Goal: Task Accomplishment & Management: Use online tool/utility

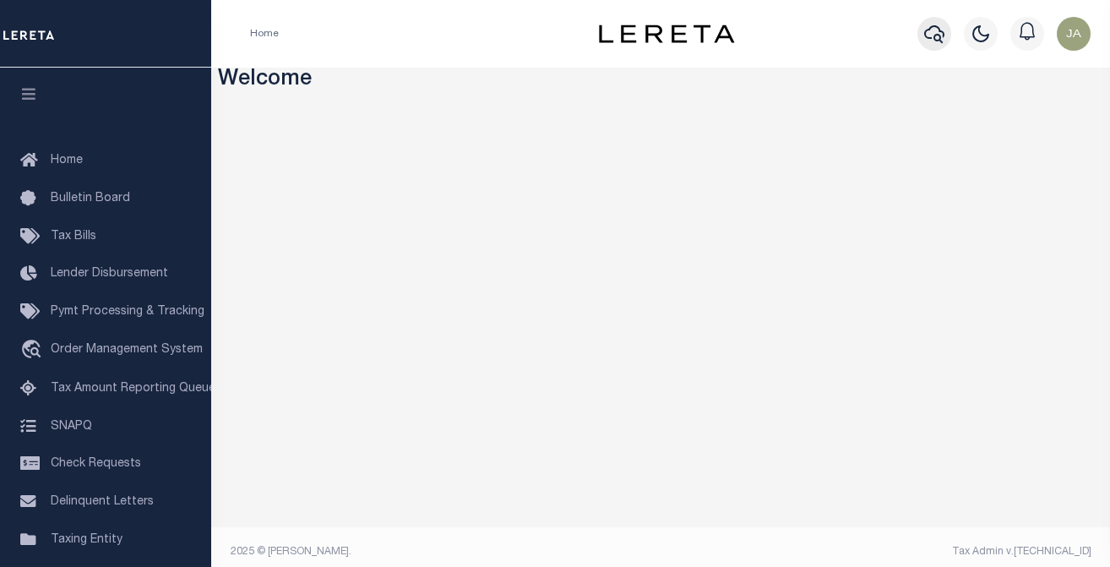
click at [938, 34] on icon "button" at bounding box center [934, 34] width 20 height 20
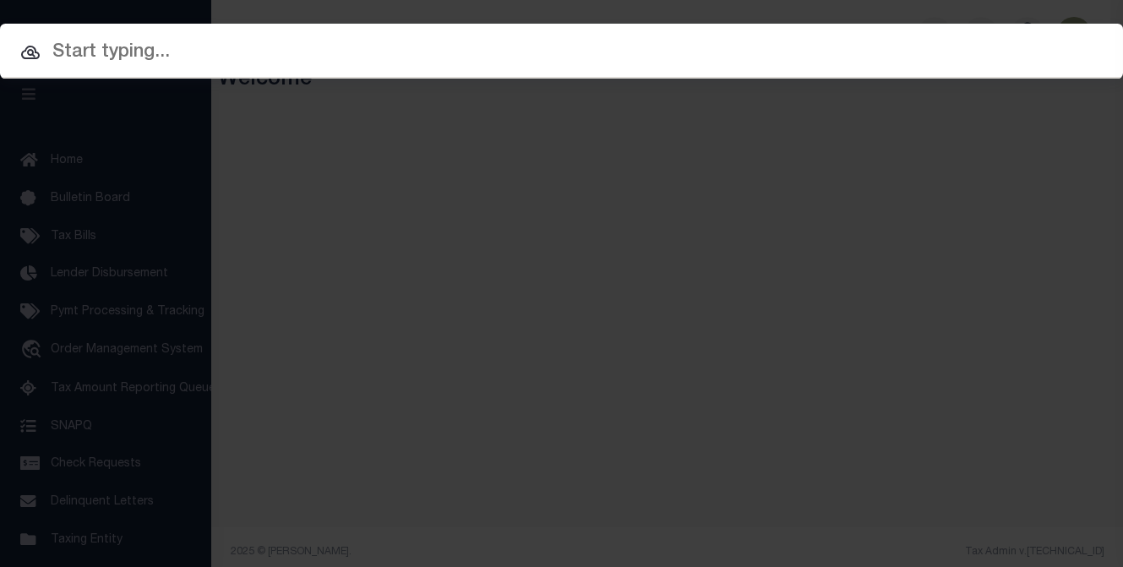
click at [102, 42] on input "text" at bounding box center [561, 53] width 1123 height 30
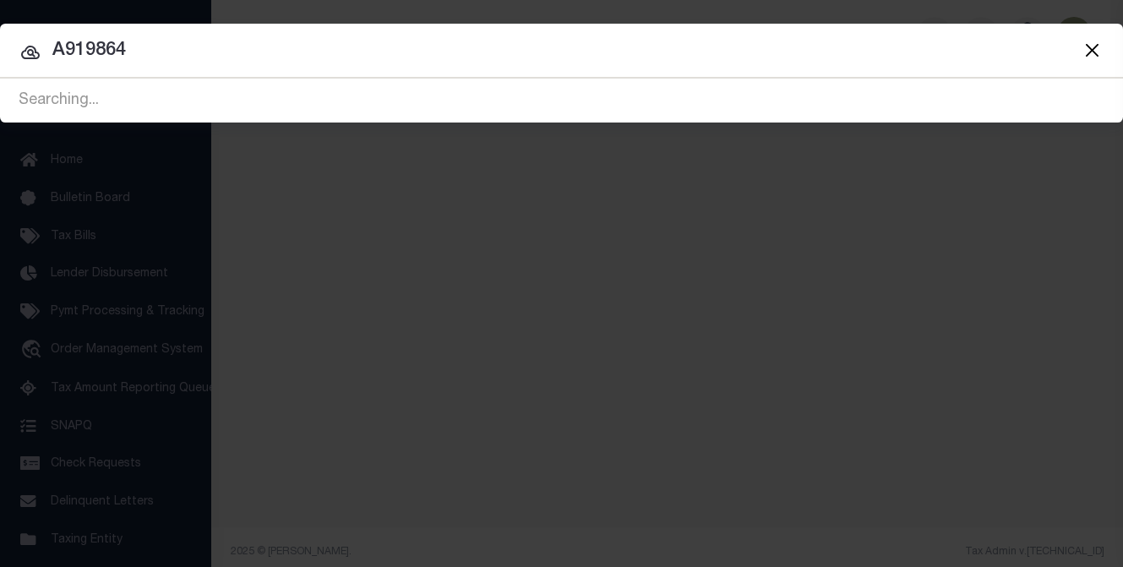
type input "A919864"
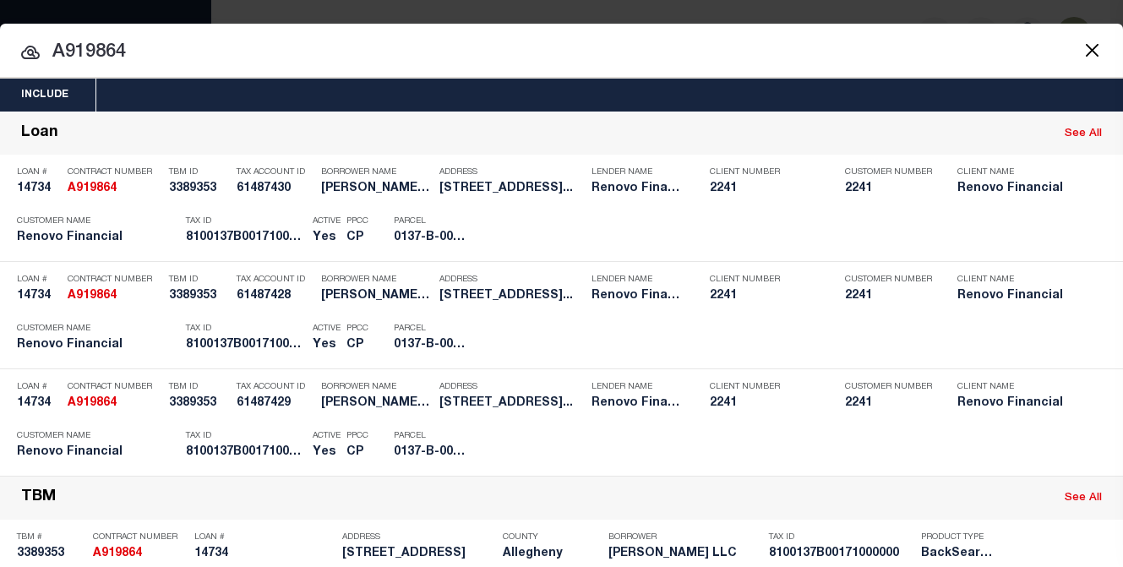
click at [687, 8] on div "Include Loans TBM Customers Borrowers Payments (Lender Non-Disb) Payments (Lend…" at bounding box center [561, 283] width 1123 height 567
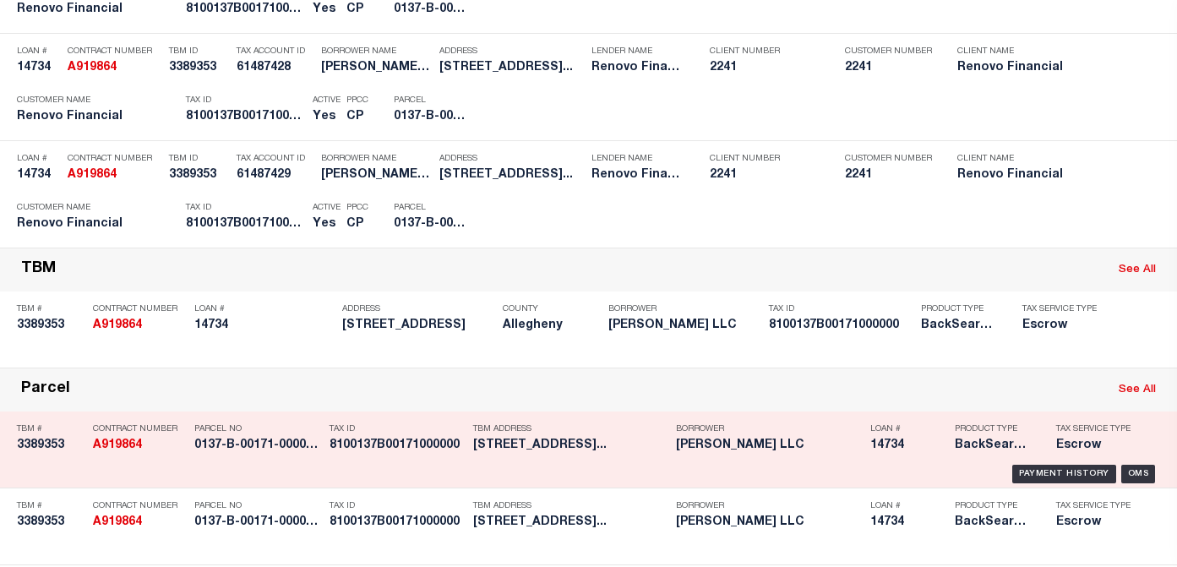
scroll to position [338, 0]
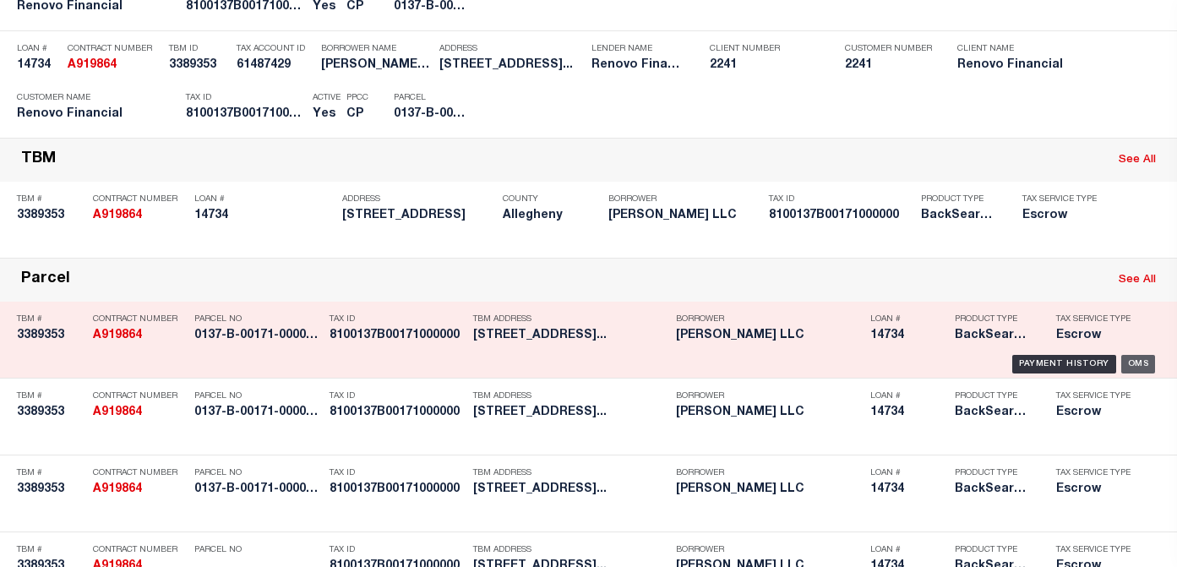
click at [1109, 364] on div "OMS" at bounding box center [1138, 364] width 35 height 19
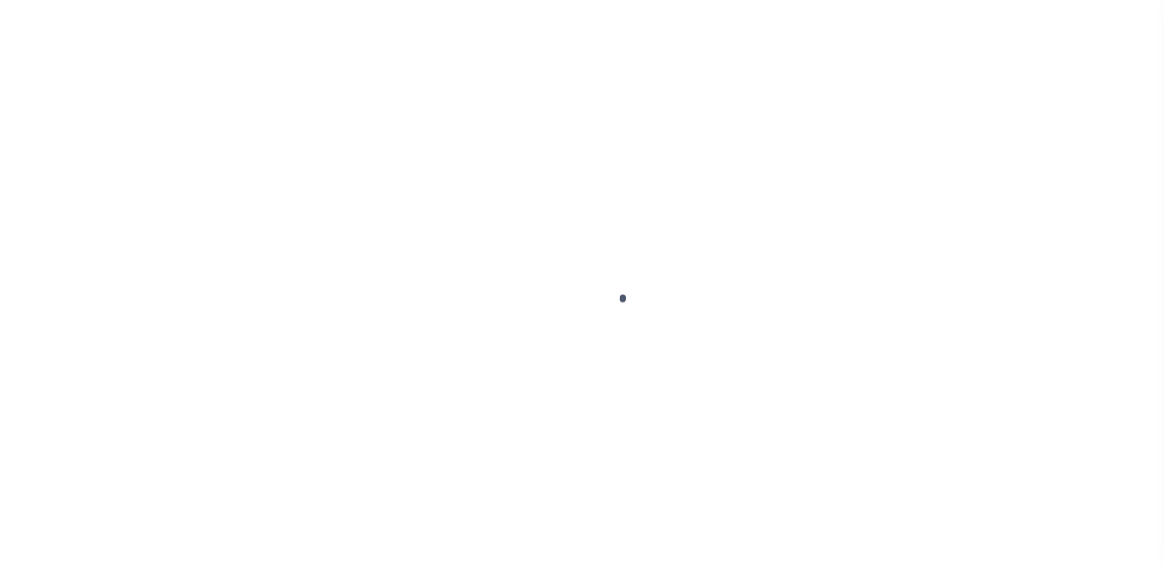
type input "14734"
type input "SOPHIA DORIS LLC"
select select
type input "1604 SEEGAR RD"
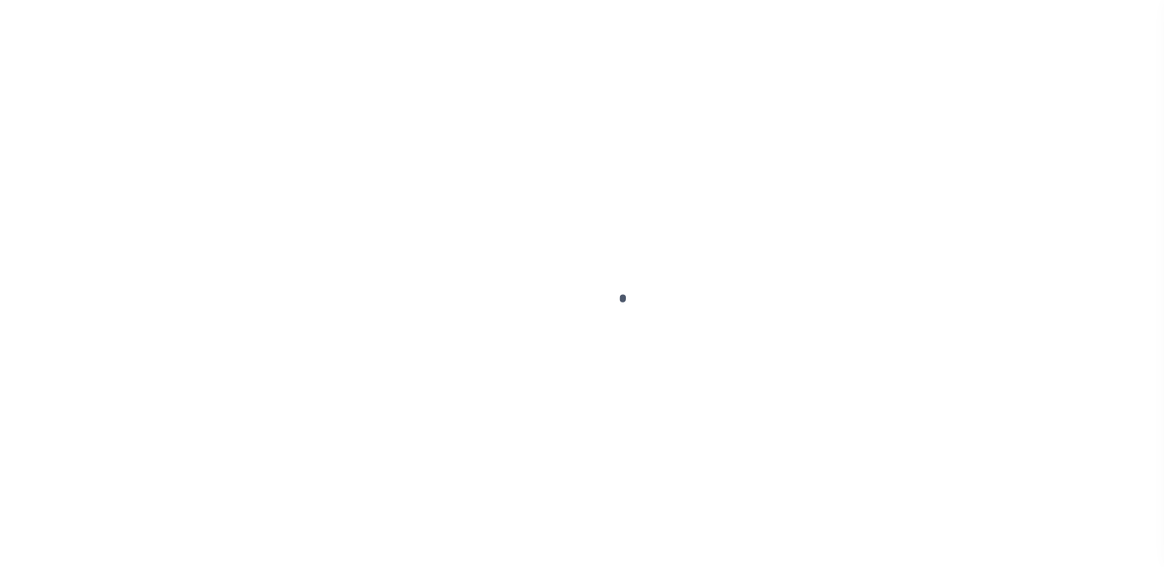
type input "PITTSBURGH PA 15241"
select select "10"
select select "Escrow"
type input "2901 Brownsville Road"
select select
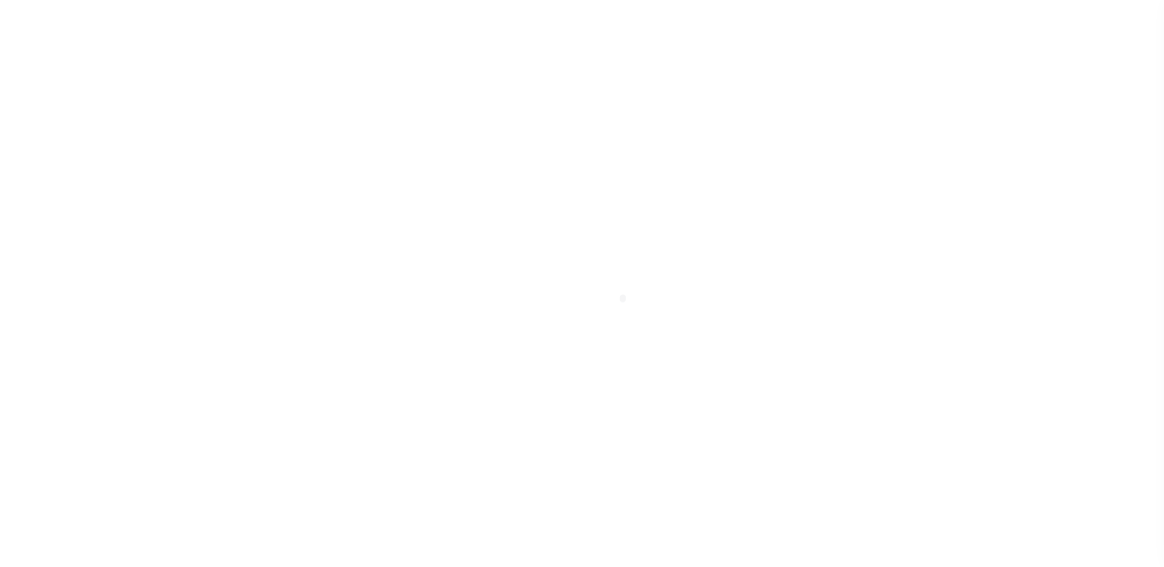
type input "Pittsburgh, PA 15227"
type input "a0kUS000005MiYz"
type input "PA"
select select
type textarea "LEGAL REQUIRED"
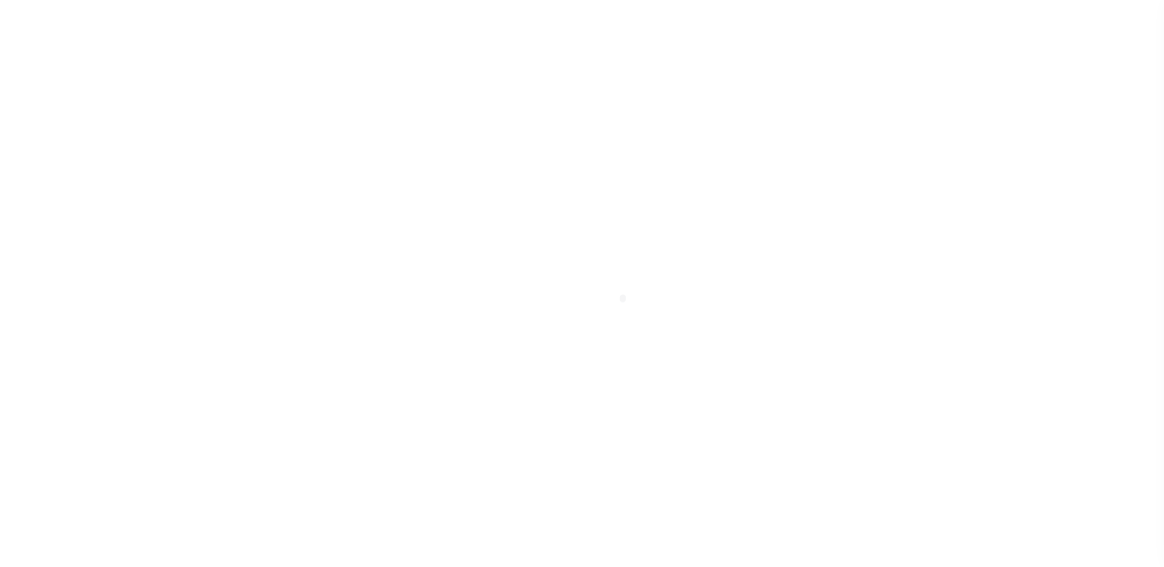
select select "25066"
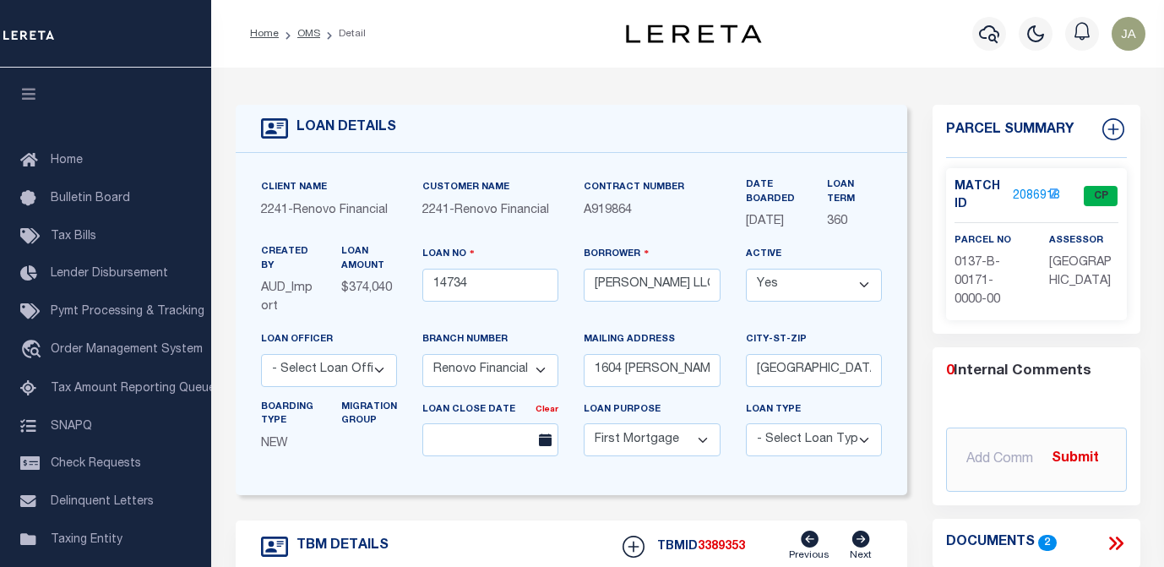
click at [1014, 188] on link "2086918" at bounding box center [1036, 197] width 47 height 18
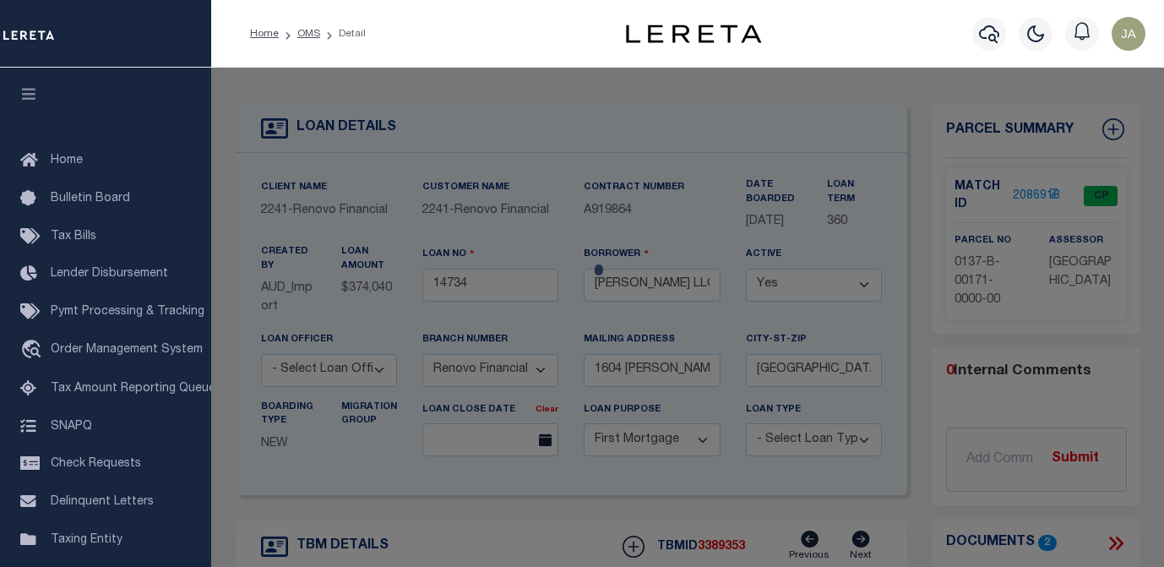
checkbox input "false"
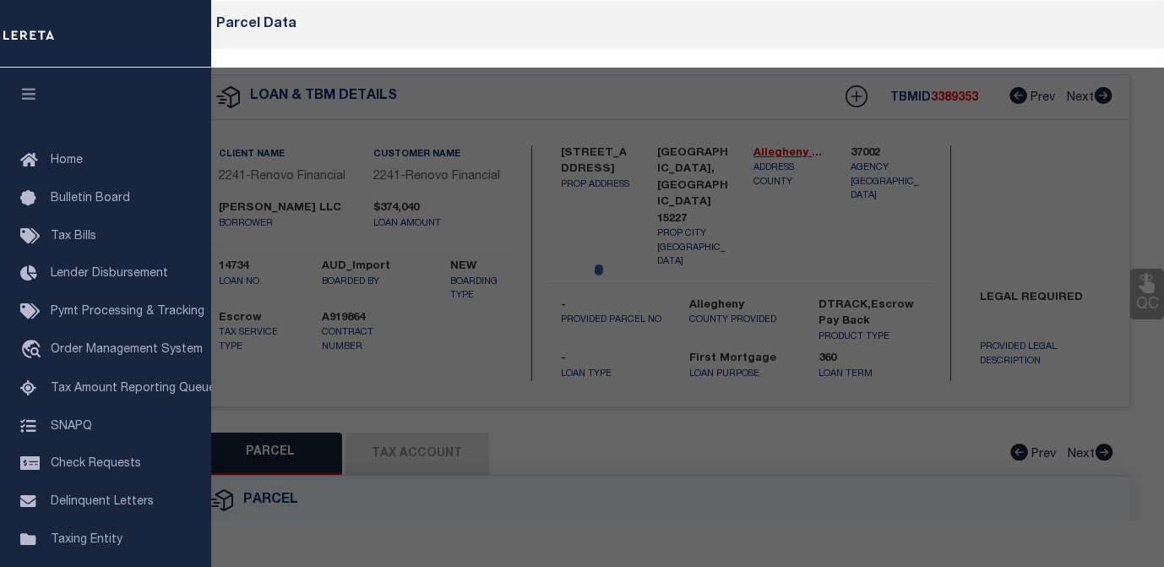
select select "CP"
type input "SOPHIA DORIS LLC"
select select
type input "2901 BROWNSVILLE RD"
checkbox input "false"
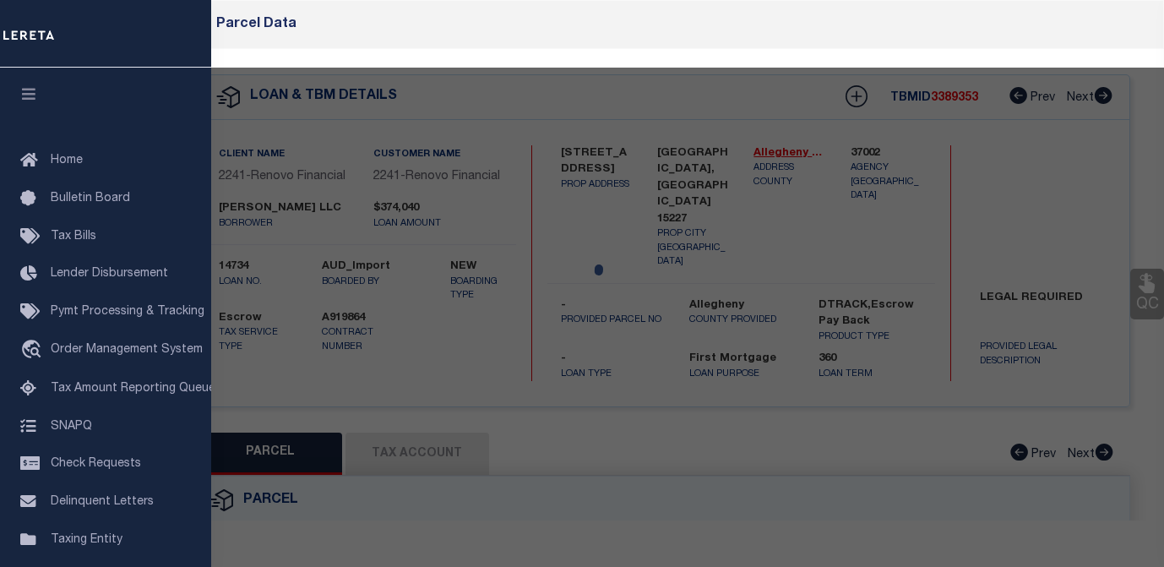
type input "PITTSBURGH, PA 15227"
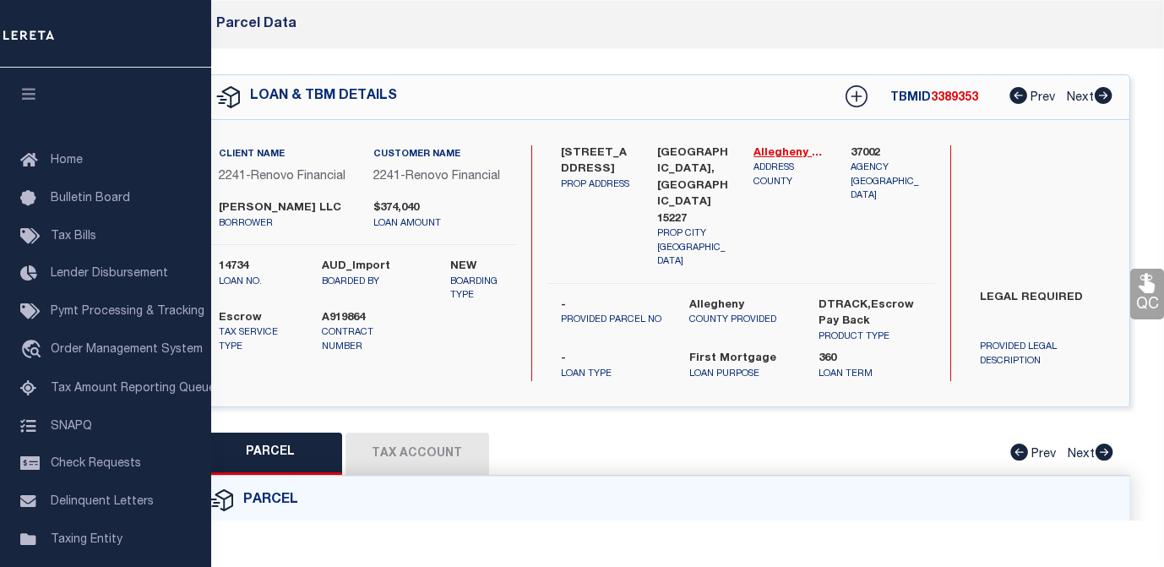
click at [406, 447] on button "Tax Account" at bounding box center [418, 454] width 144 height 42
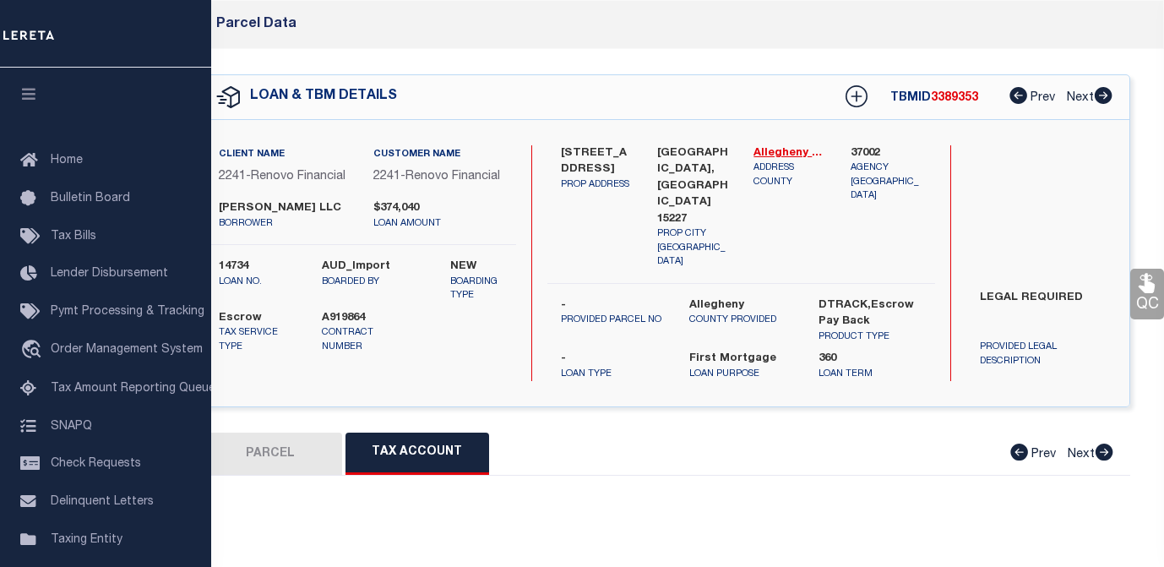
select select "100"
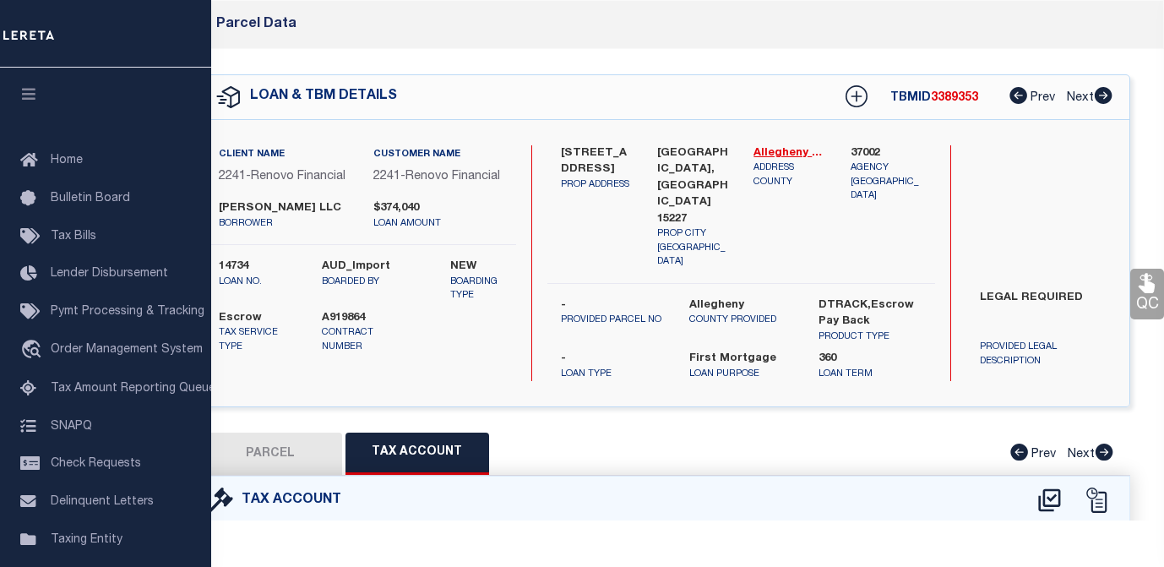
click at [276, 441] on button "PARCEL" at bounding box center [271, 454] width 144 height 42
select select "AS"
checkbox input "false"
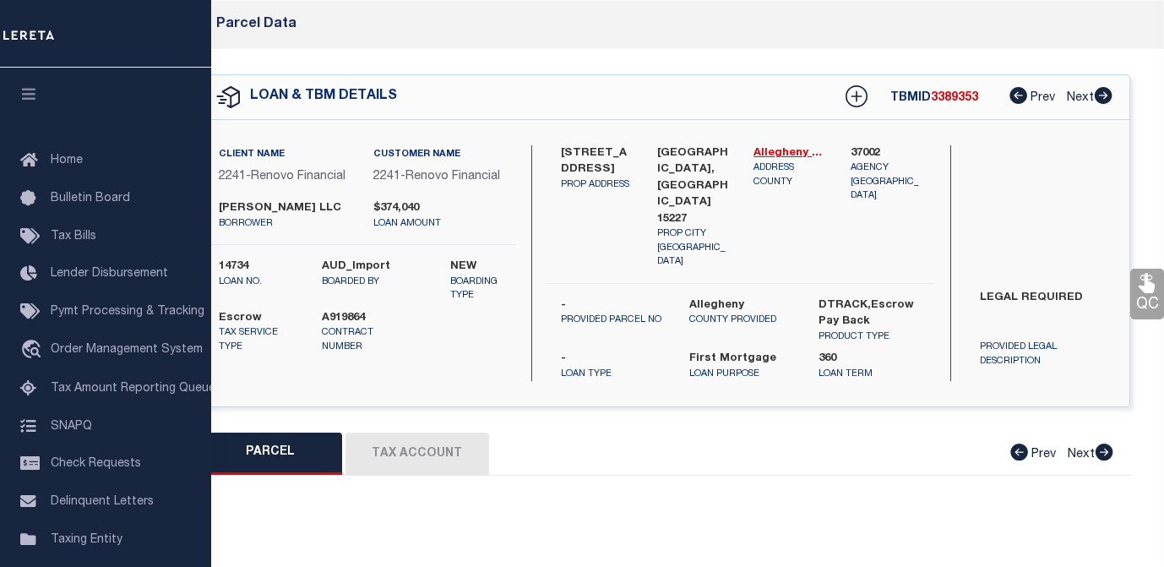
select select "CP"
type input "SOPHIA DORIS LLC"
select select
type input "2901 BROWNSVILLE RD"
checkbox input "false"
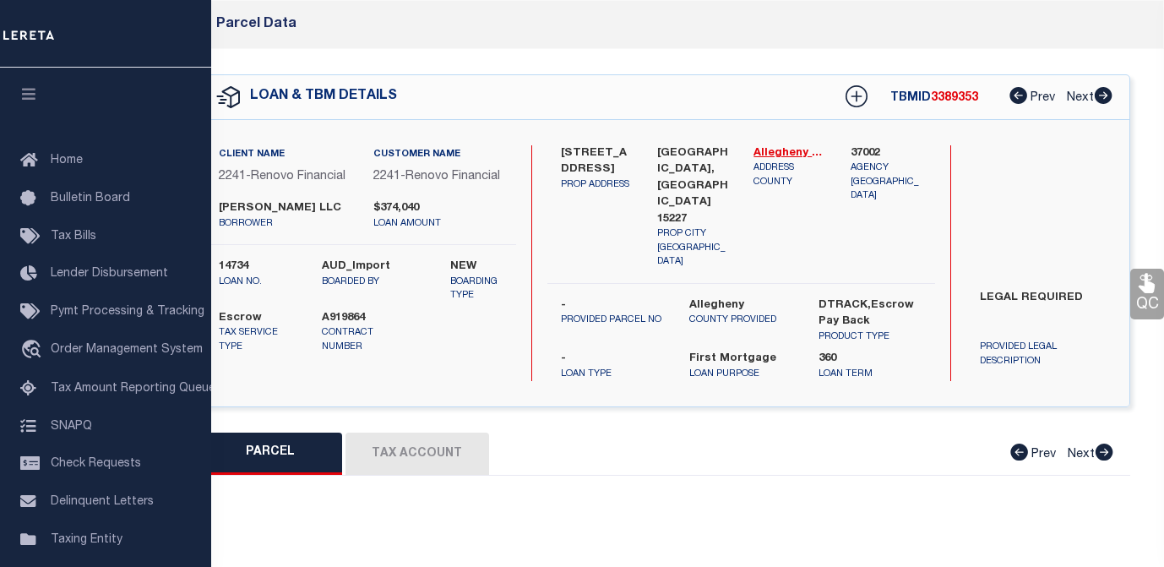
type input "PITTSBURGH, PA 15227"
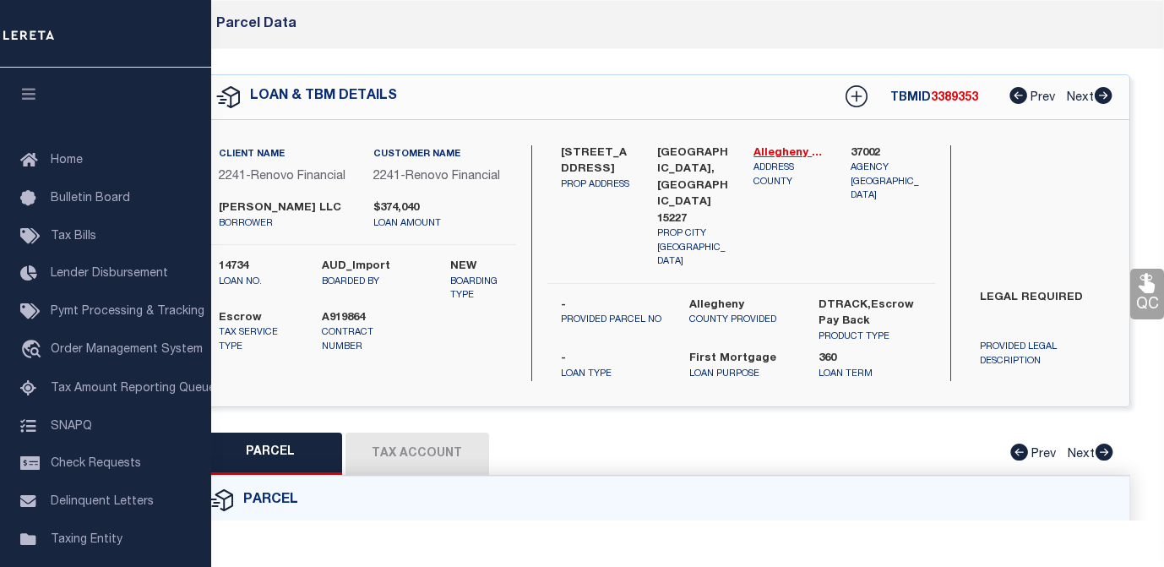
click at [1018, 104] on icon at bounding box center [1019, 95] width 18 height 17
click at [246, 17] on div "Parcel Data" at bounding box center [239, 25] width 116 height 22
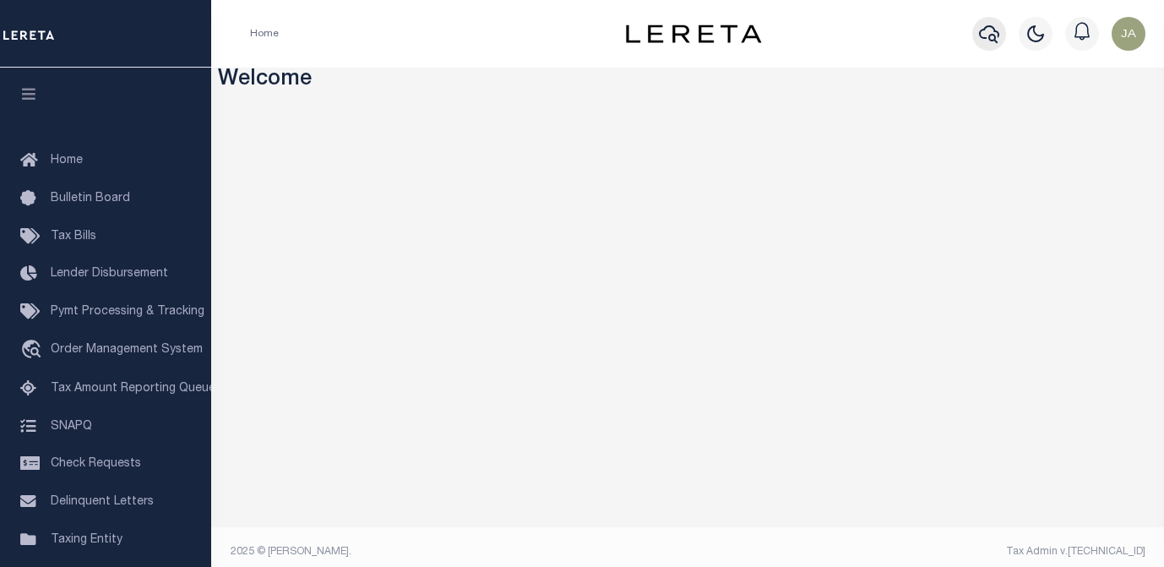
click at [986, 35] on icon "button" at bounding box center [989, 34] width 20 height 20
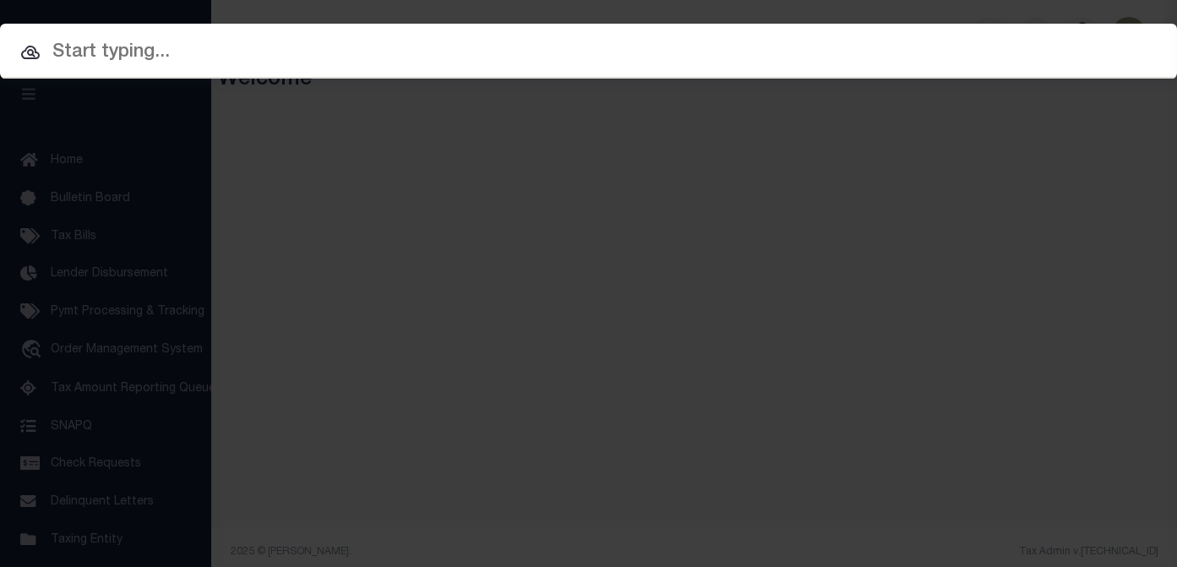
click at [112, 44] on input "text" at bounding box center [588, 53] width 1177 height 30
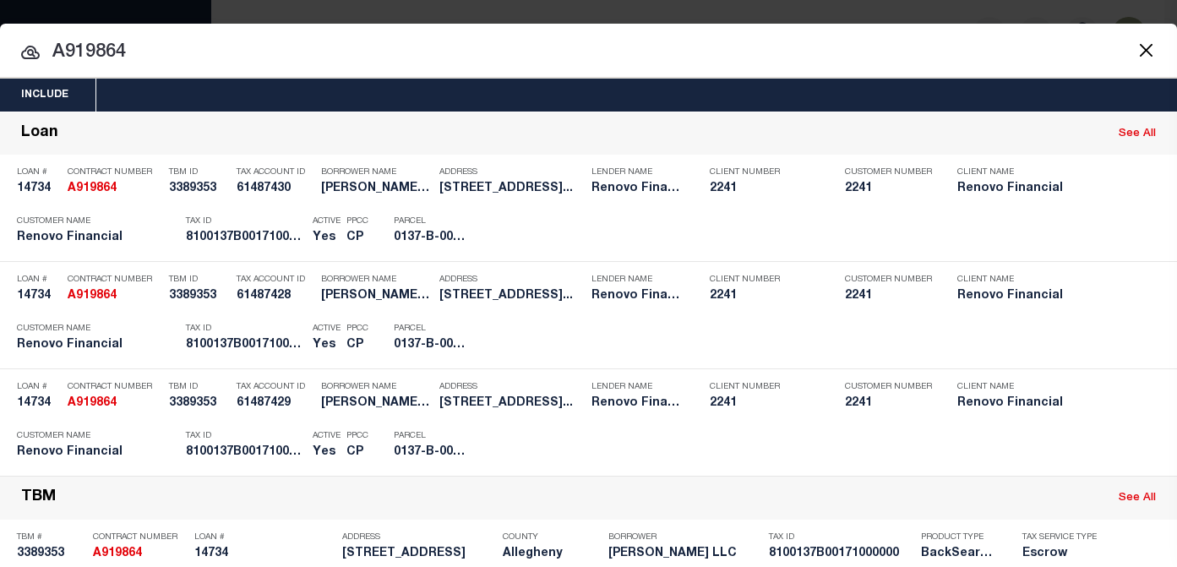
drag, startPoint x: 69, startPoint y: 51, endPoint x: 137, endPoint y: 52, distance: 67.6
click at [137, 52] on input "A919864" at bounding box center [588, 53] width 1177 height 30
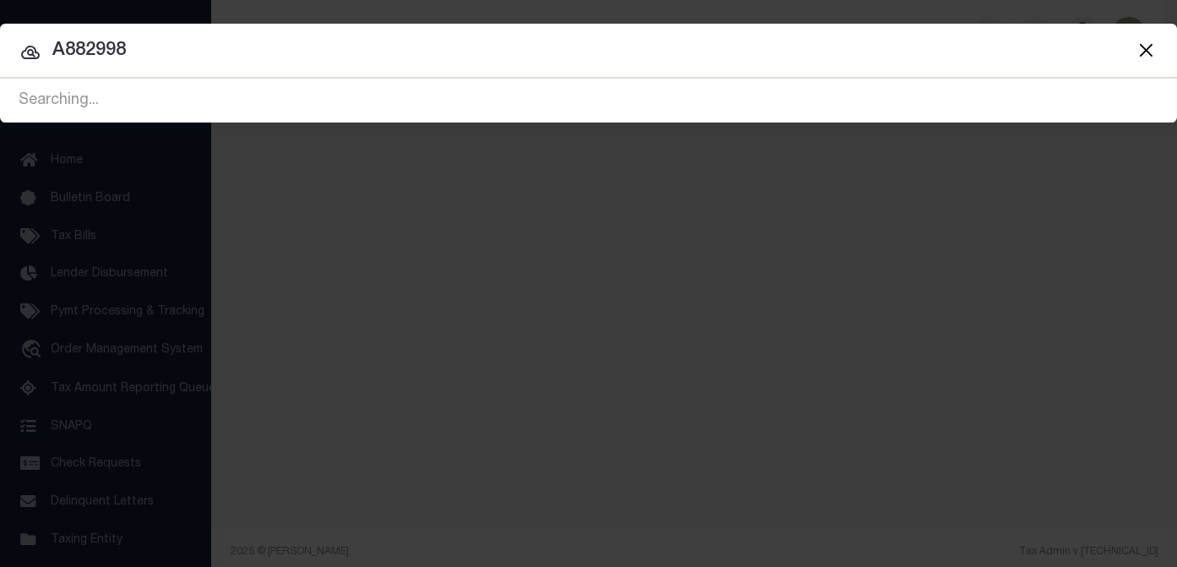
type input "A882998"
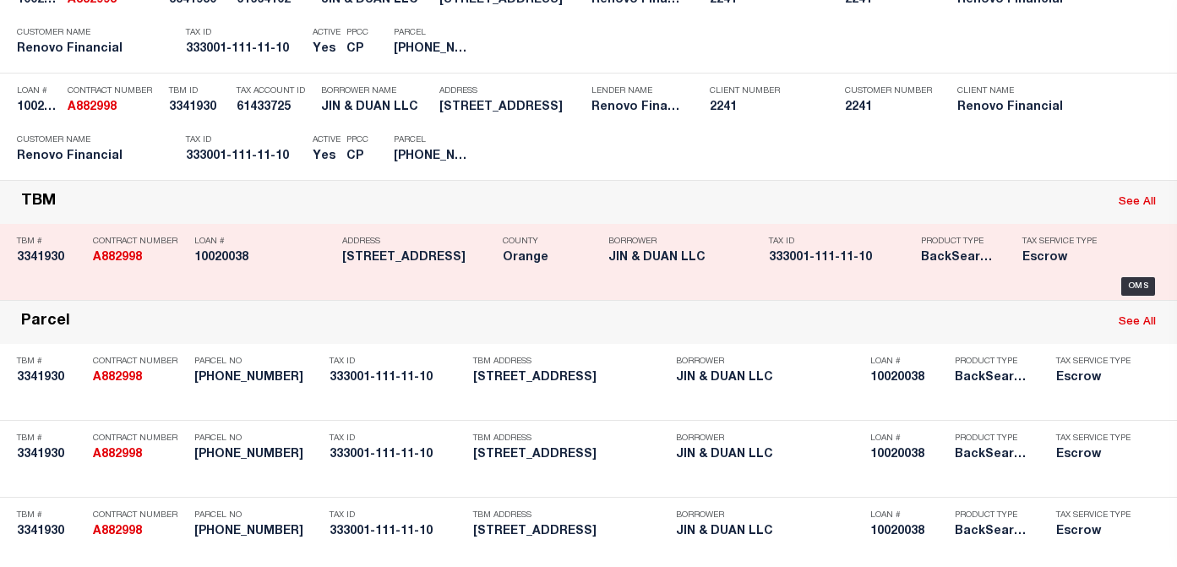
scroll to position [338, 0]
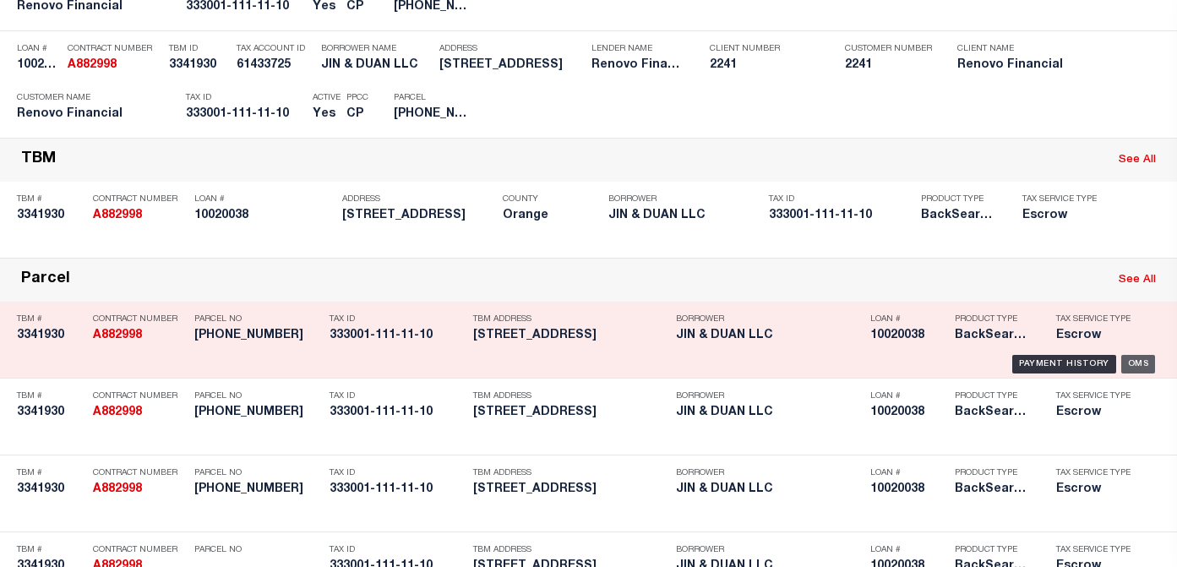
click at [1128, 362] on div "OMS" at bounding box center [1138, 364] width 35 height 19
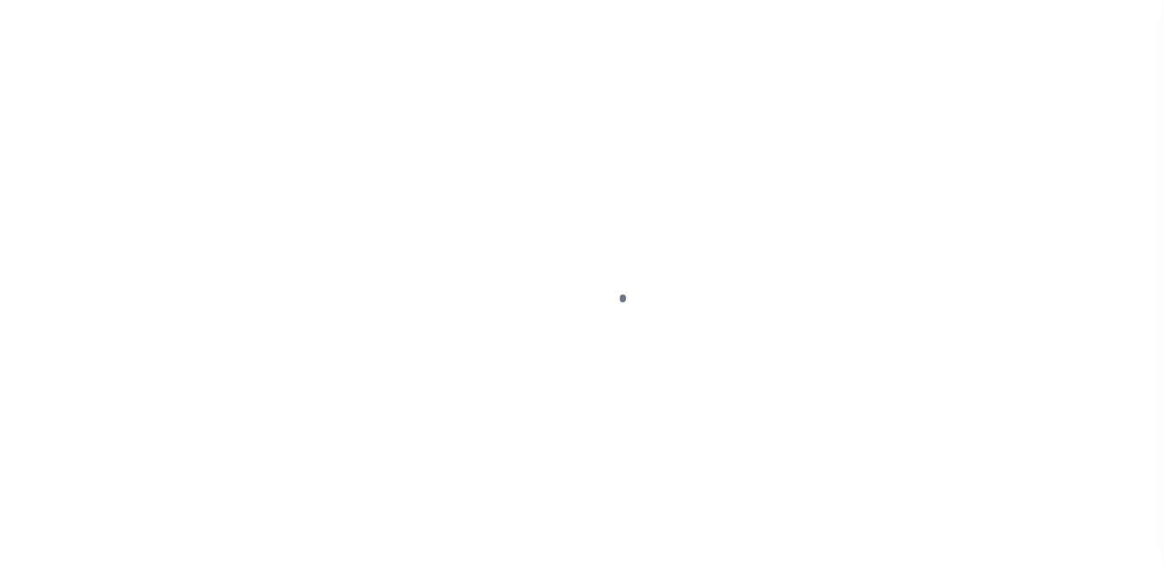
type input "10020038"
type input "JIN & DUAN LLC"
select select
type input "102 GREEN ST # 1"
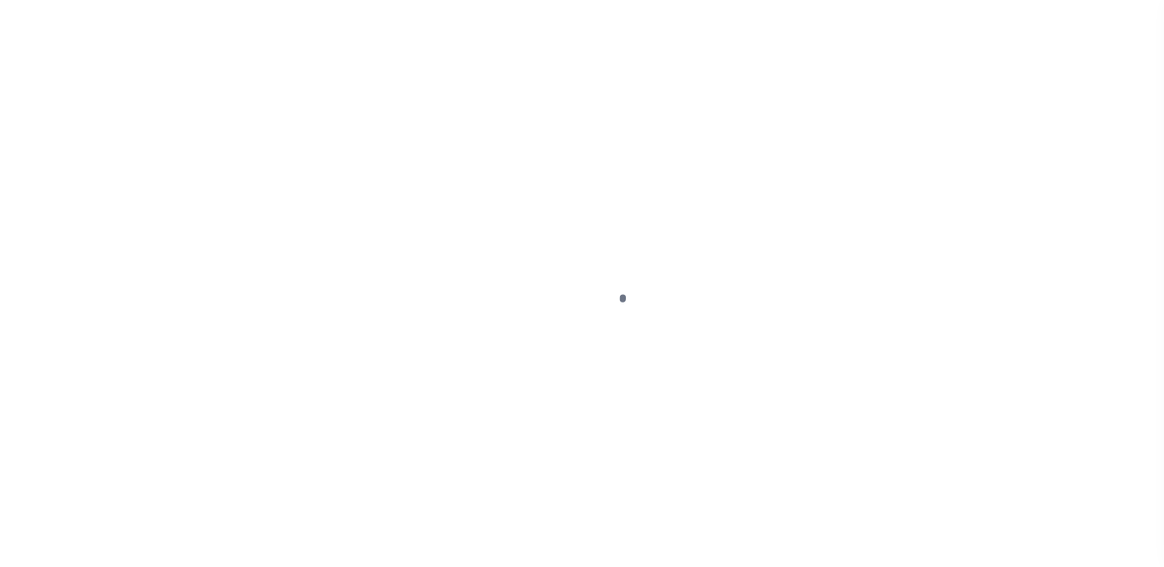
type input "GOSHEN,NY,10924-2017"
select select "10"
select select "Escrow"
type input "48 W MAIN ST"
type input "GOSHEN, NY 10924"
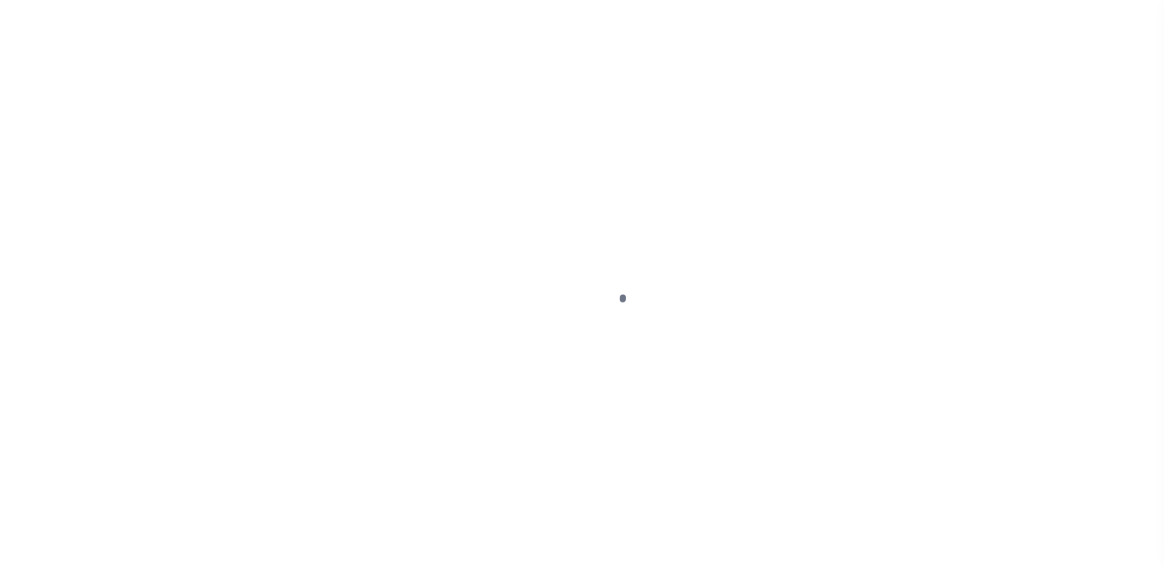
type input "a0kUS000001ixTg"
type input "NY"
select select
type textarea "LEGAL REQUIRED"
select select "25067"
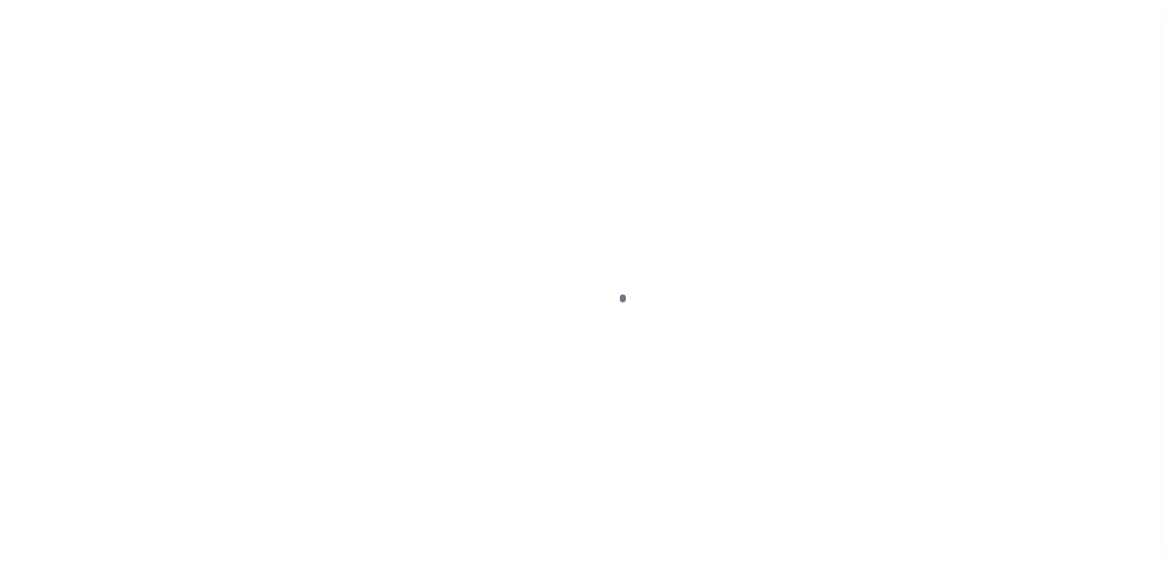
select select
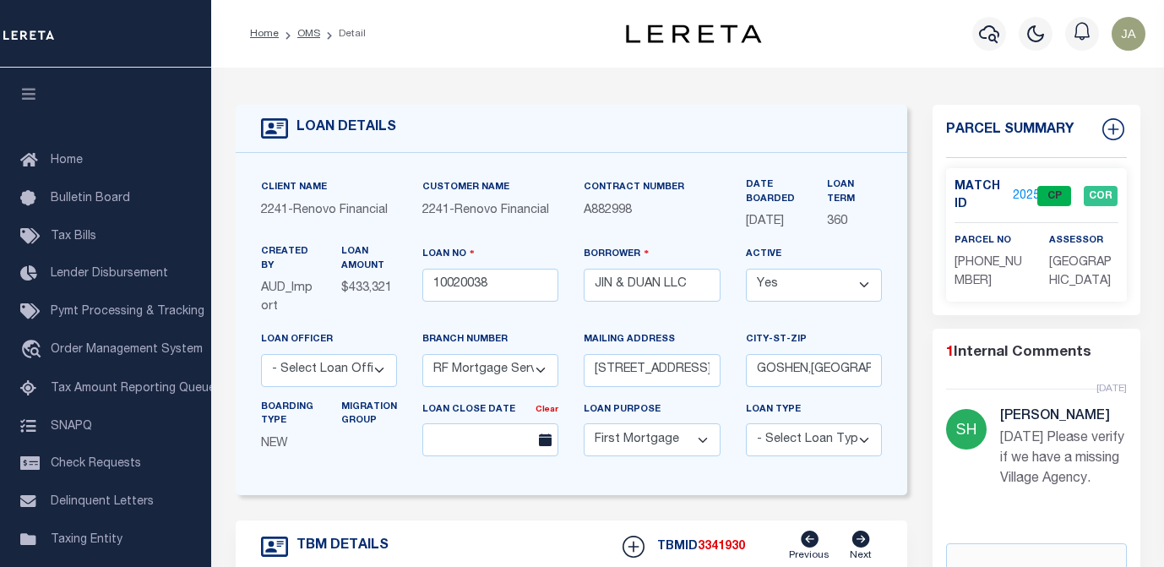
click at [1016, 195] on link "2025368" at bounding box center [1036, 197] width 47 height 18
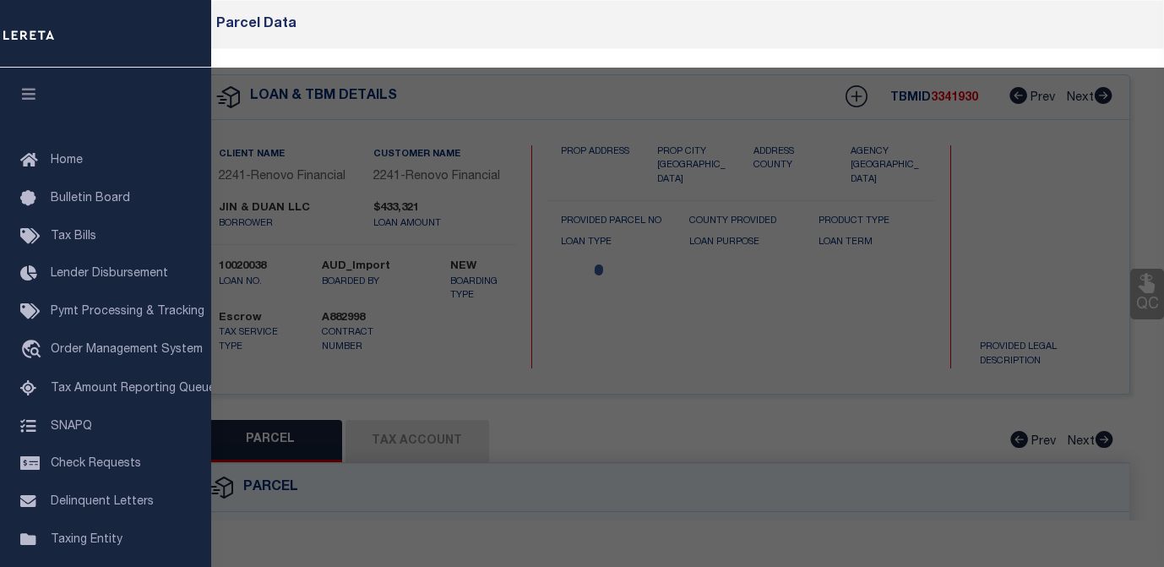
checkbox input "false"
select select "CP"
type input "Jian and Duan LLC"
select select "AGW"
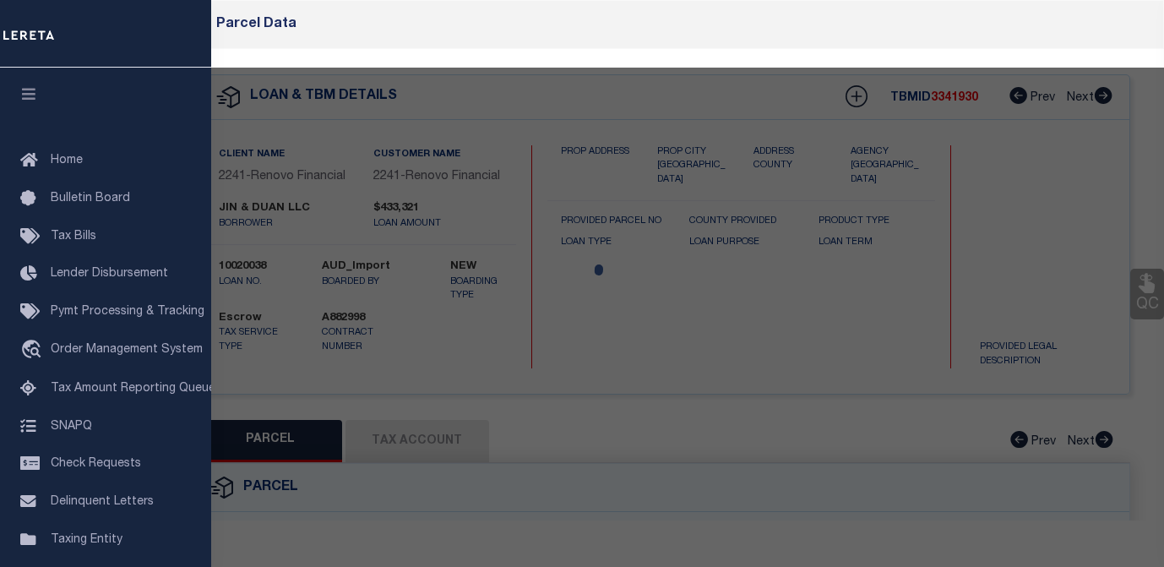
select select
type input "48 West Main St"
checkbox input "false"
type input "Goshen, NY 10924"
type textarea "Lot Size: 39.00 x 100.0"
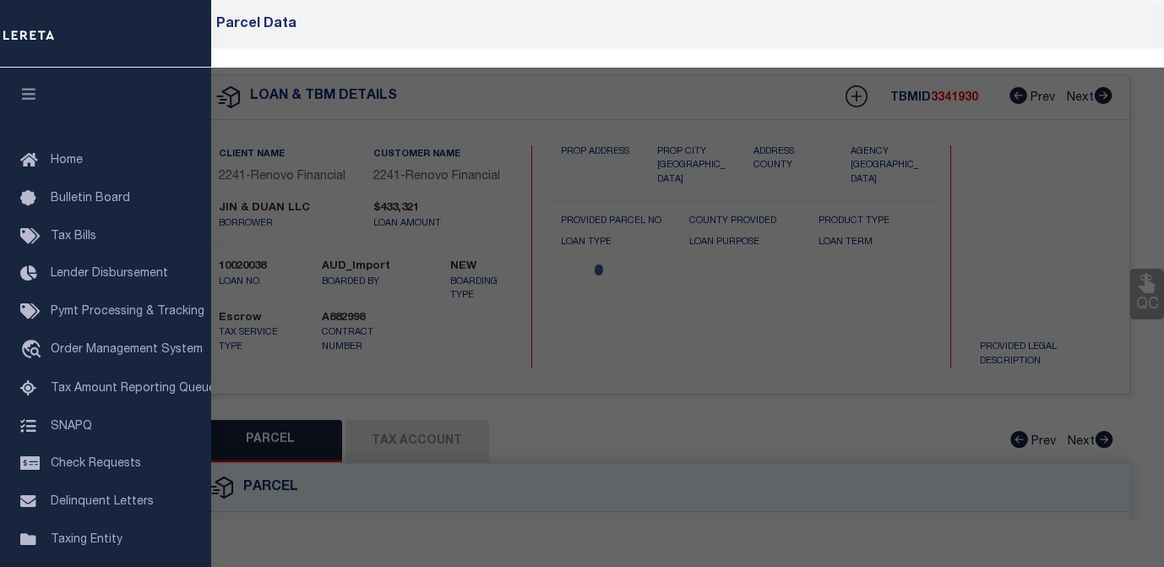
type textarea "Completed based on given legal document"
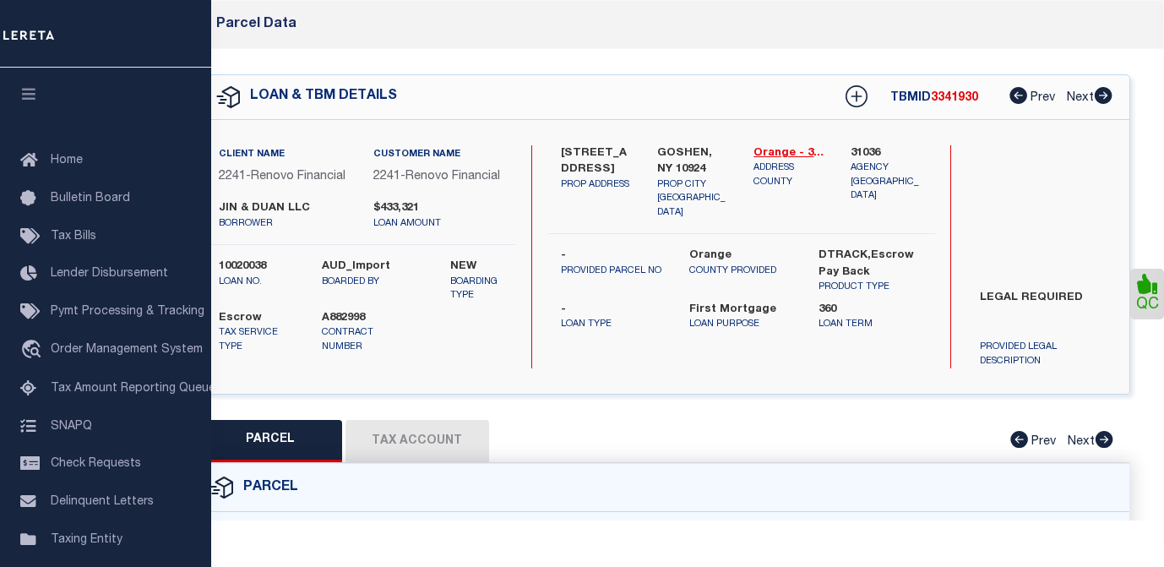
click at [378, 435] on button "Tax Account" at bounding box center [418, 441] width 144 height 42
select select "100"
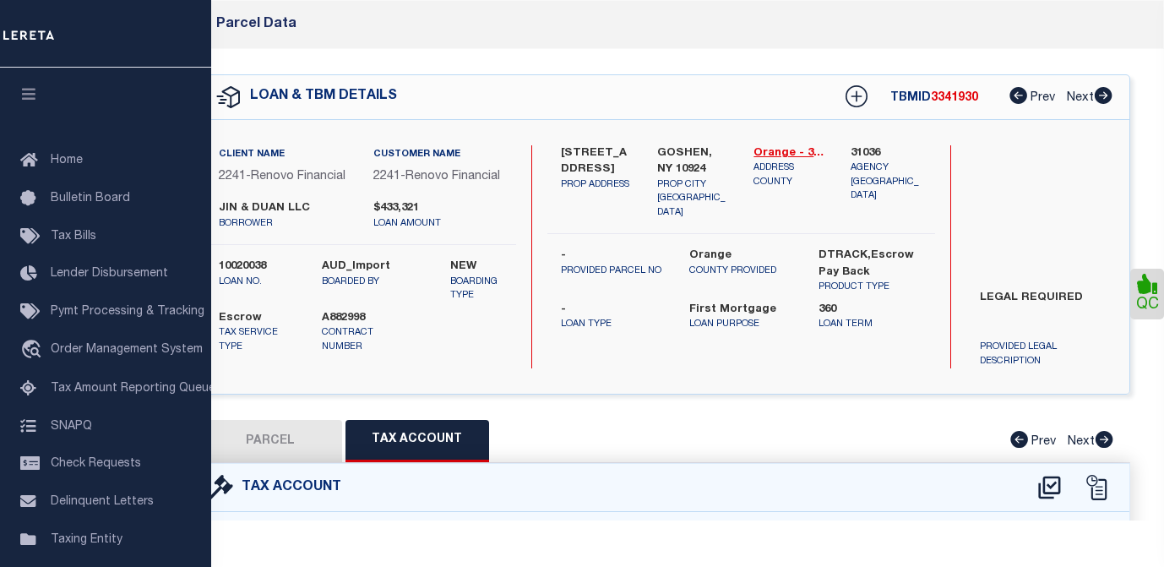
select select "100"
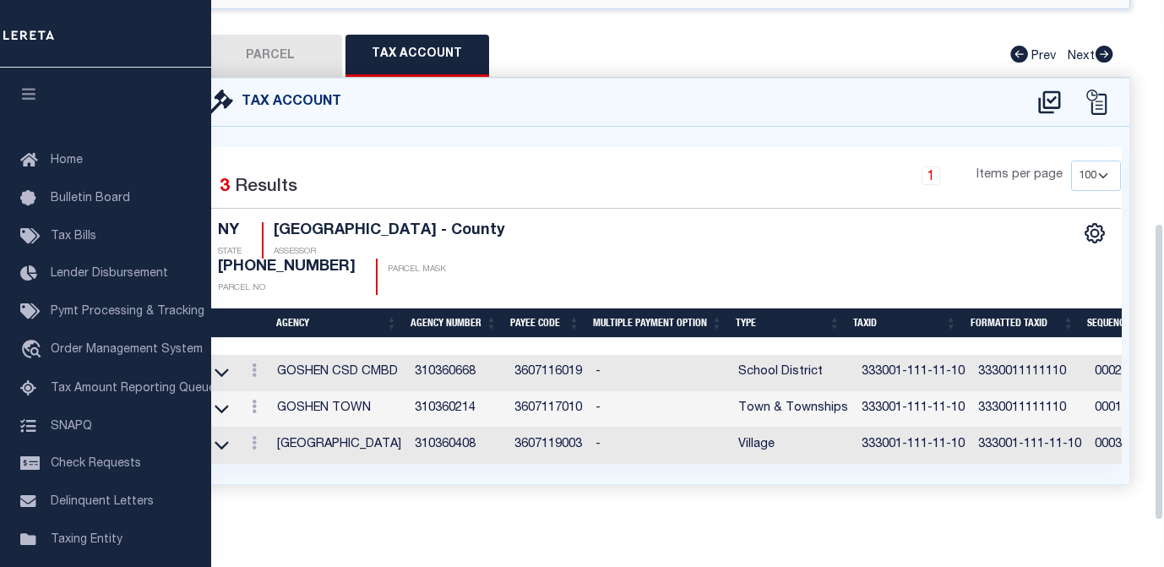
scroll to position [388, 0]
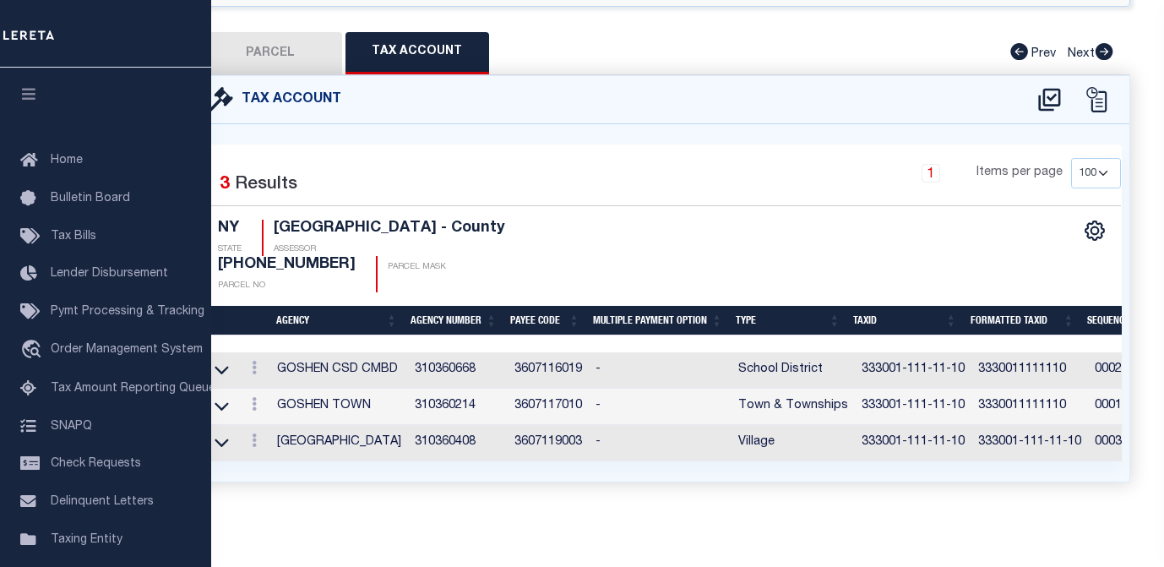
click at [842, 138] on div "Selected 3 Results 1 Items per page 10 25 50 100 NY STATE" at bounding box center [664, 302] width 932 height 357
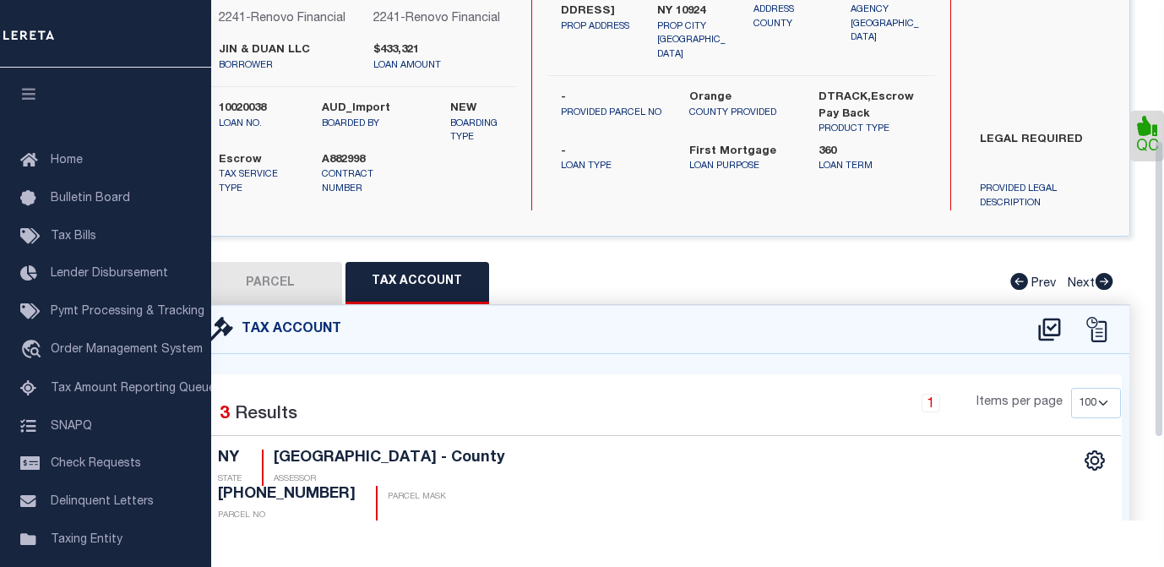
scroll to position [0, 0]
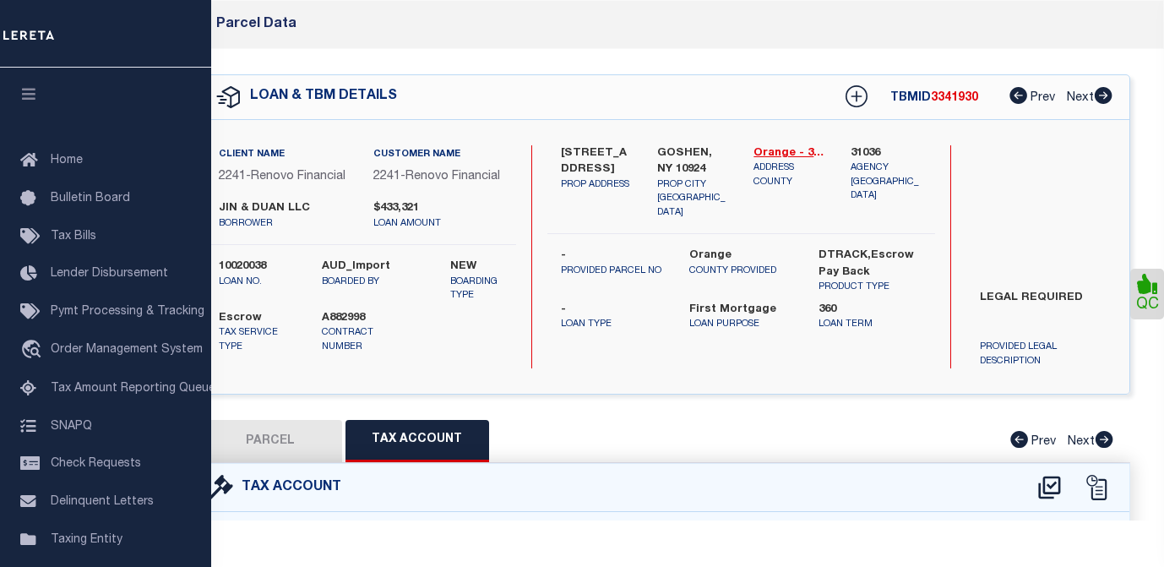
click at [1010, 95] on icon at bounding box center [1019, 95] width 18 height 17
click at [312, 439] on button "PARCEL" at bounding box center [271, 441] width 144 height 42
select select "AS"
select select
checkbox input "false"
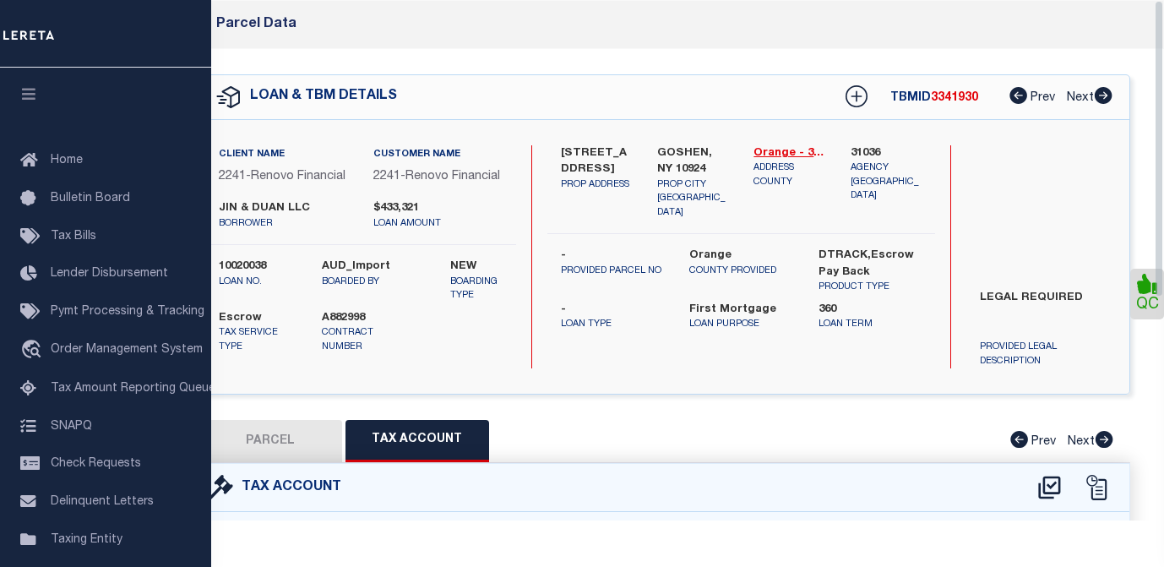
checkbox input "false"
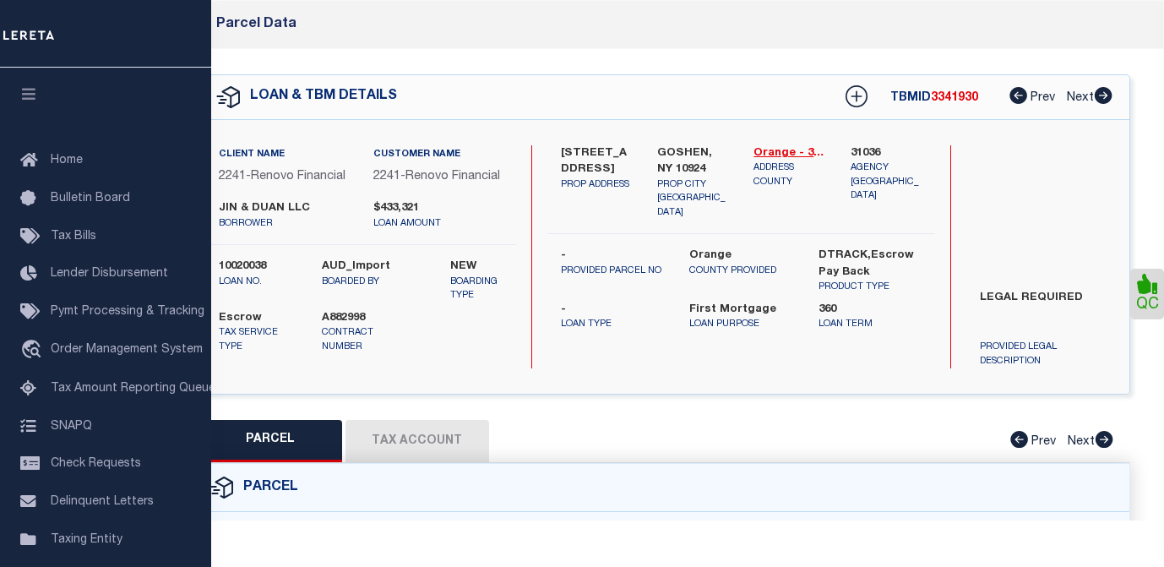
select select "CP"
type input "Jian and Duan LLC"
select select "AGW"
select select
type input "48 West Main St"
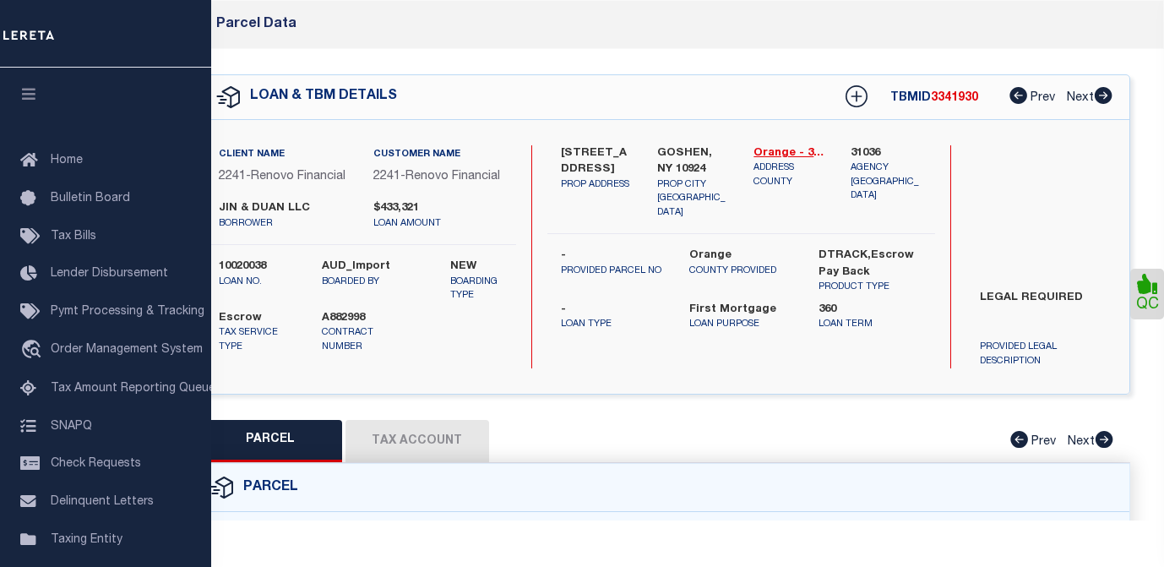
checkbox input "false"
type input "Goshen, NY 10924"
type textarea "Lot Size: 39.00 x 100.0"
type textarea "Completed based on given legal document"
click at [565, 346] on div "48 W MAIN ST PROP ADDRESS GOSHEN, NY 10924 PROP CITY ST ZIP Orange - 36071 ADDR…" at bounding box center [742, 257] width 389 height 224
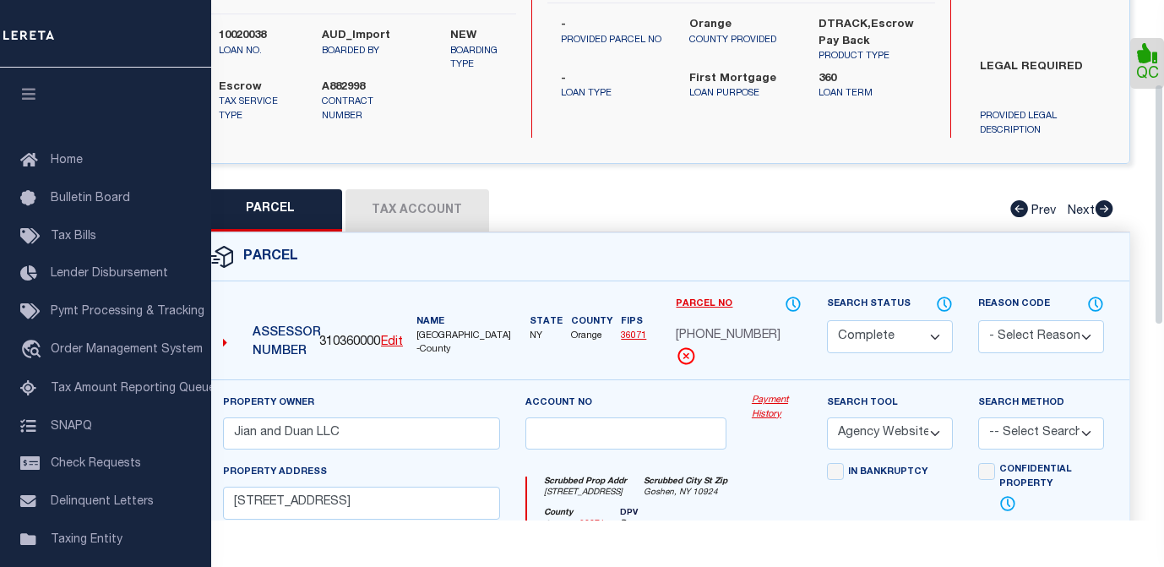
scroll to position [422, 0]
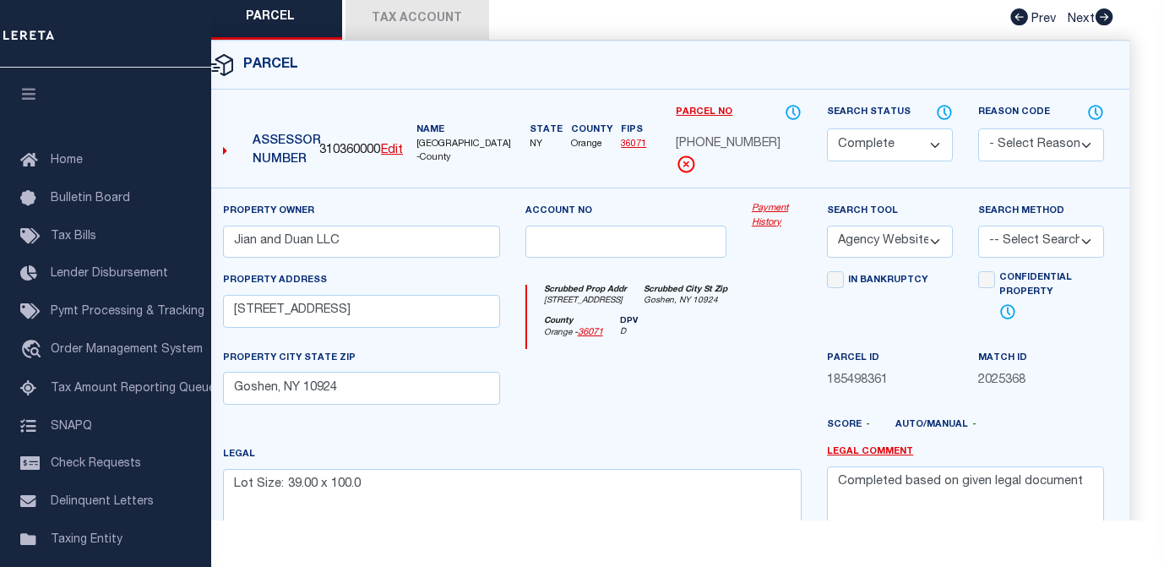
click at [757, 24] on div "PARCEL Tax Account Prev Next" at bounding box center [664, 18] width 934 height 42
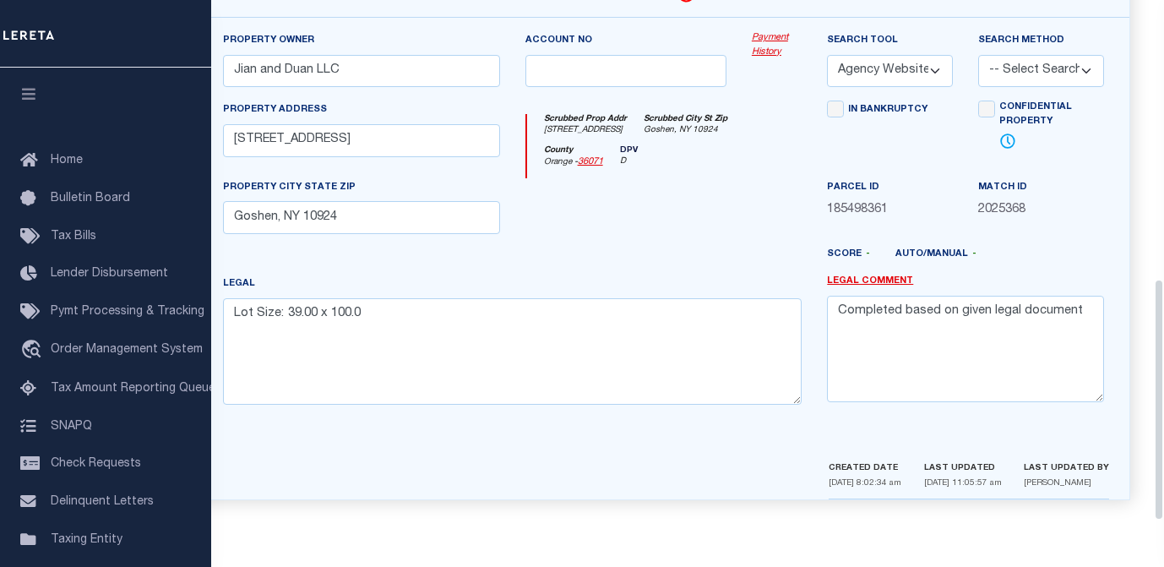
scroll to position [600, 0]
drag, startPoint x: 1031, startPoint y: 483, endPoint x: 1083, endPoint y: 486, distance: 52.4
click at [1083, 486] on p "[PERSON_NAME]" at bounding box center [1066, 483] width 85 height 13
drag, startPoint x: 1083, startPoint y: 486, endPoint x: 1051, endPoint y: 479, distance: 32.8
copy p "[PERSON_NAME]"
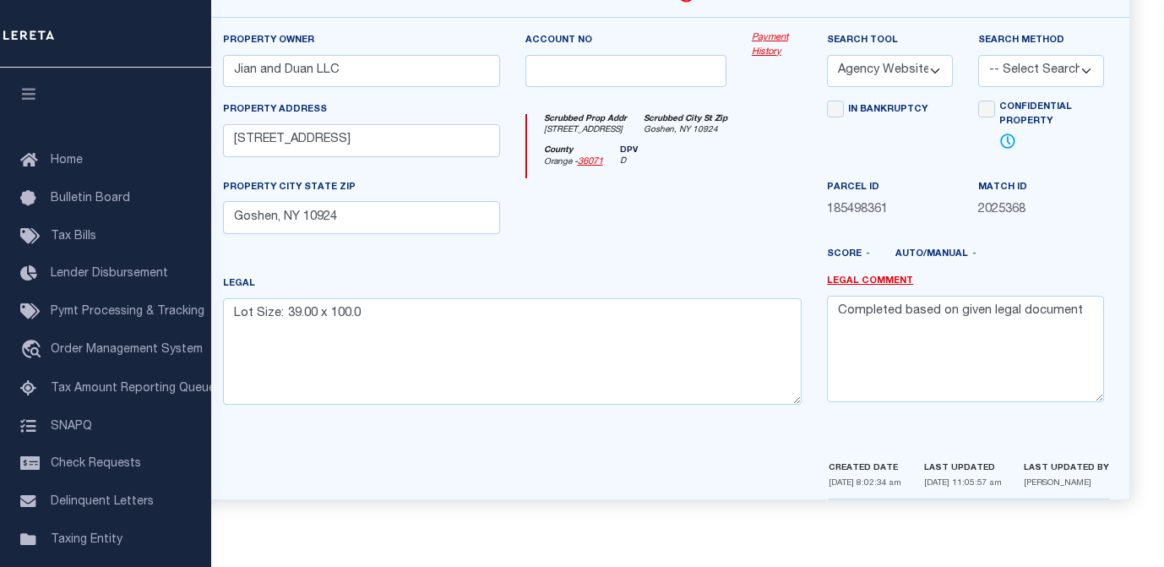
click at [744, 221] on div at bounding box center [776, 212] width 75 height 69
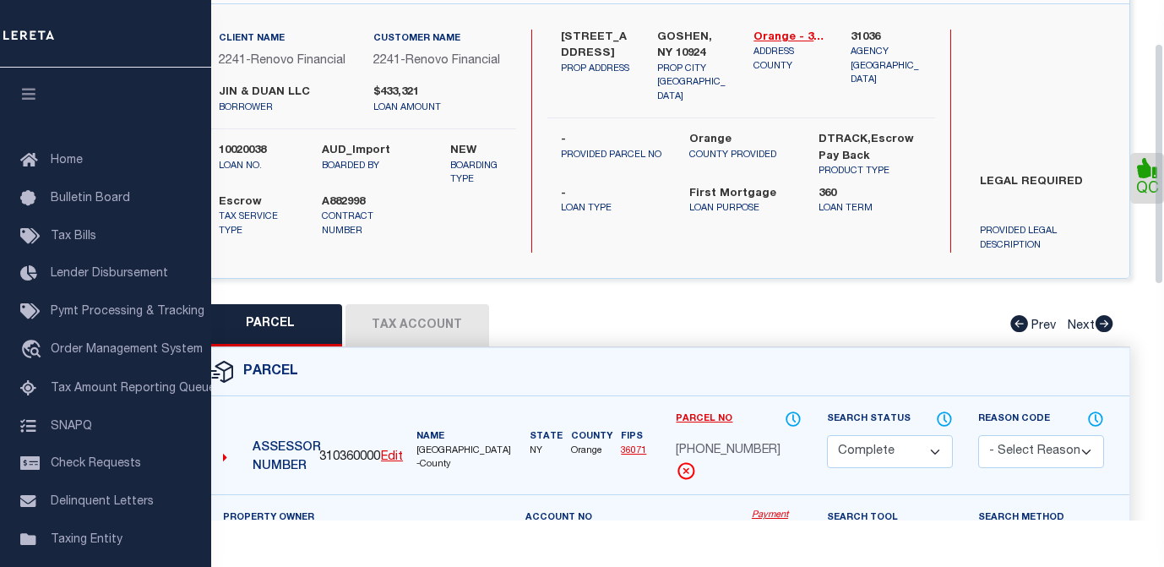
scroll to position [93, 0]
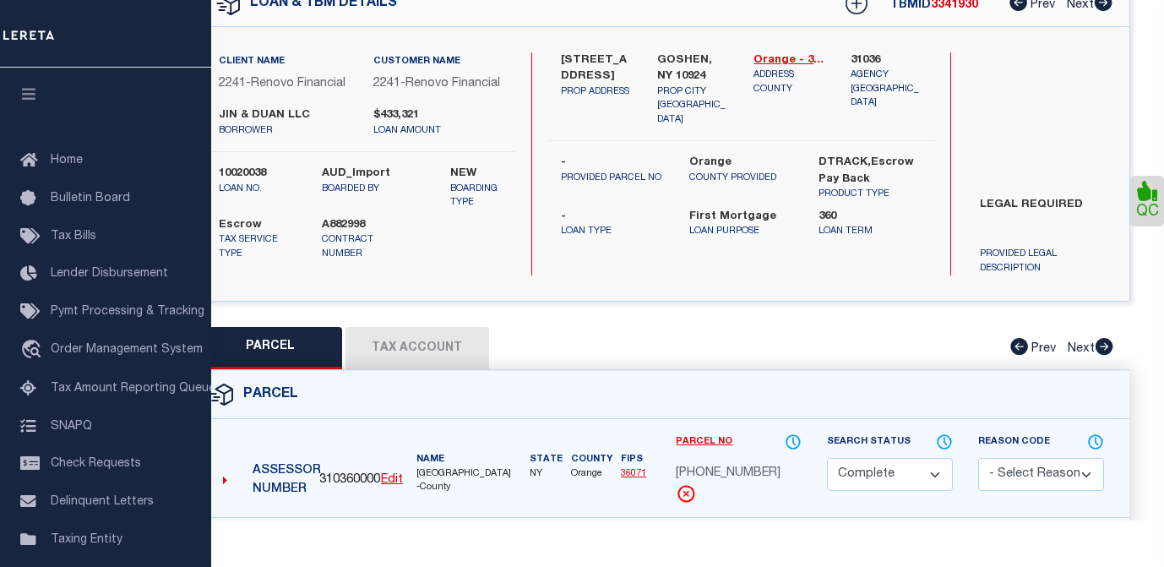
click at [427, 349] on button "Tax Account" at bounding box center [418, 348] width 144 height 42
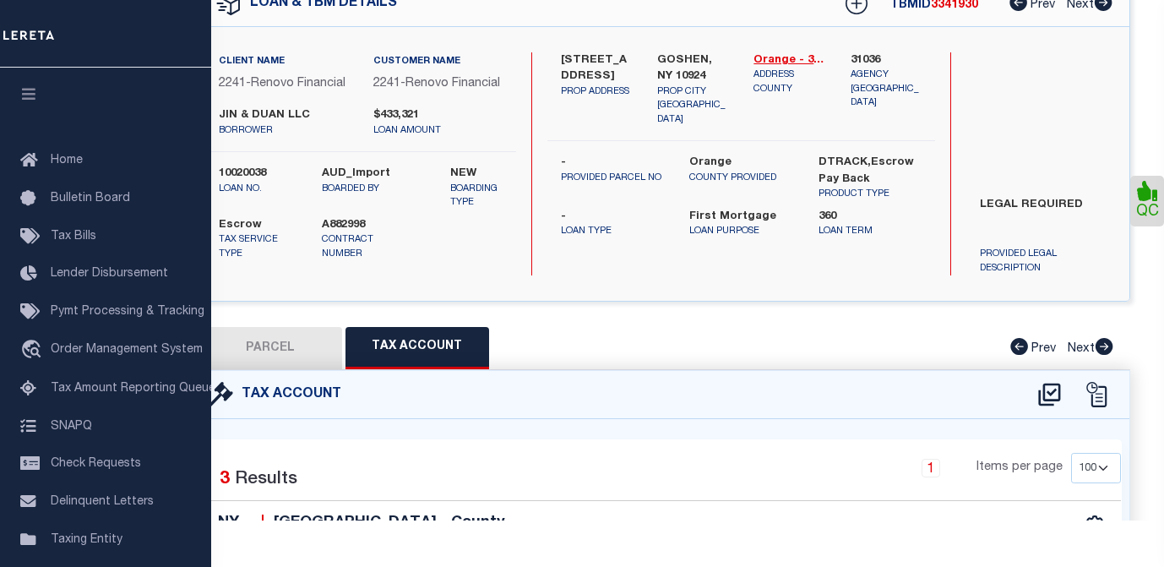
select select "100"
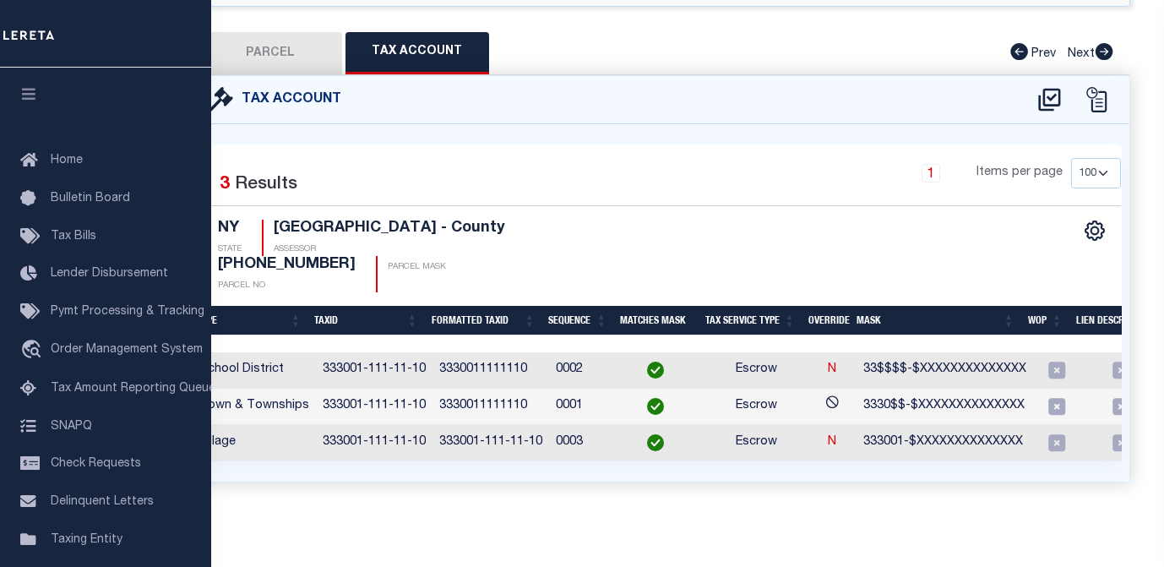
scroll to position [0, 411]
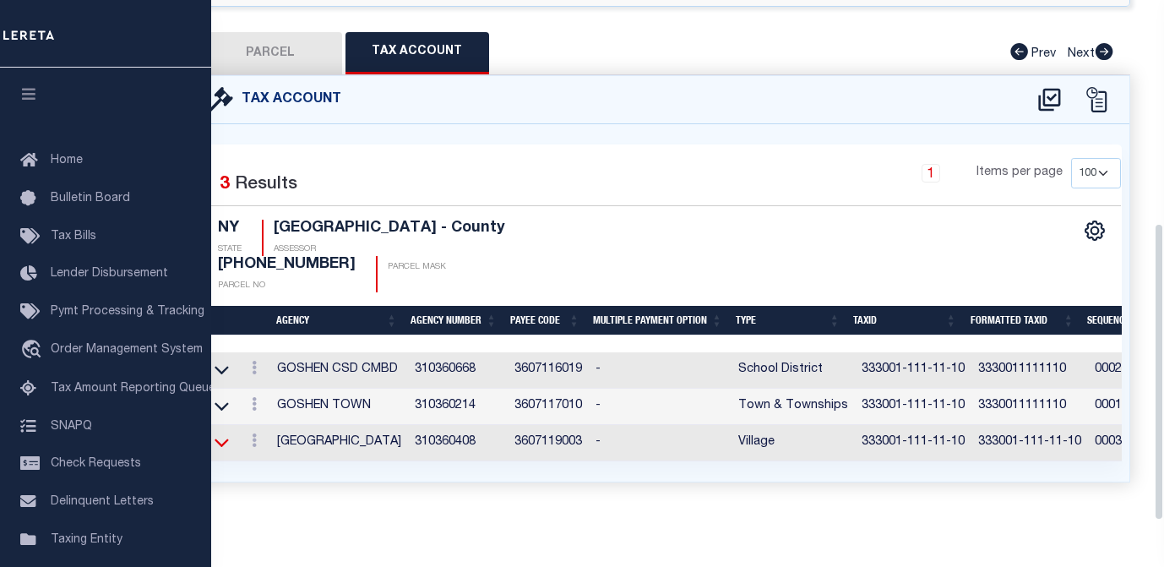
click at [220, 433] on icon at bounding box center [222, 442] width 14 height 18
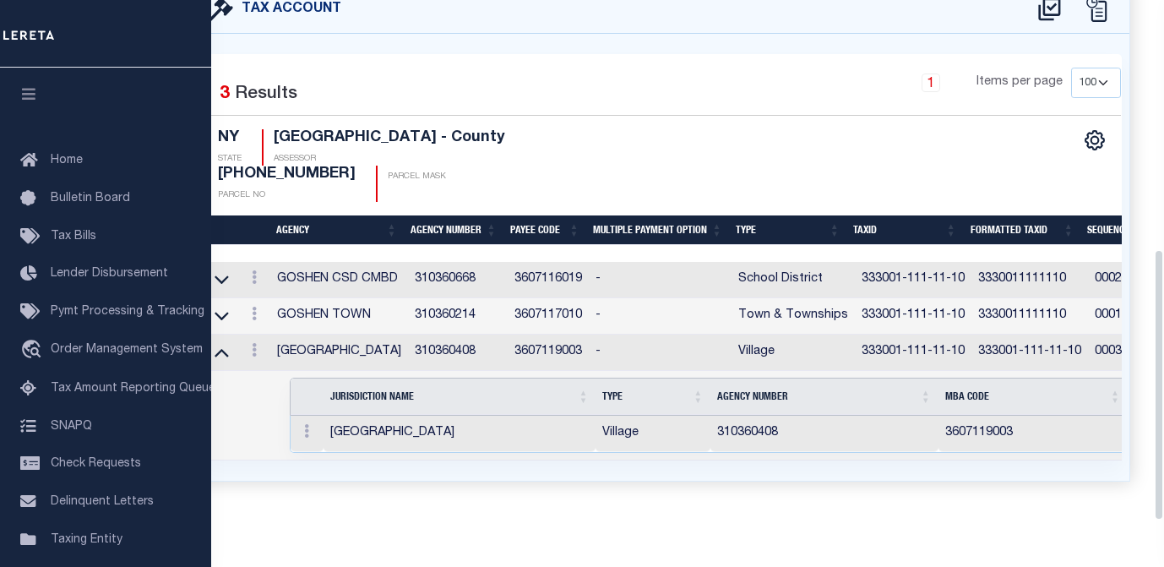
drag, startPoint x: 1157, startPoint y: 463, endPoint x: 1159, endPoint y: 513, distance: 49.9
click at [1159, 513] on div "Parcel Data QC" at bounding box center [663, 260] width 1001 height 520
click at [404, 42] on div "Selected 3 Results 1 Items per page 10 25 50 100 NY STATE" at bounding box center [664, 257] width 932 height 446
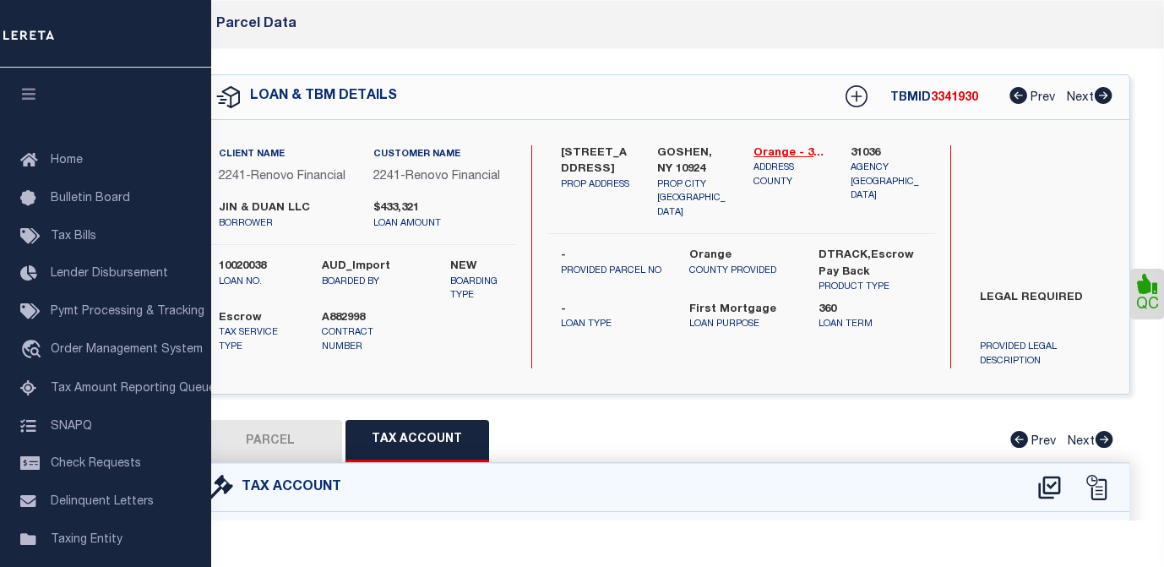
scroll to position [0, 0]
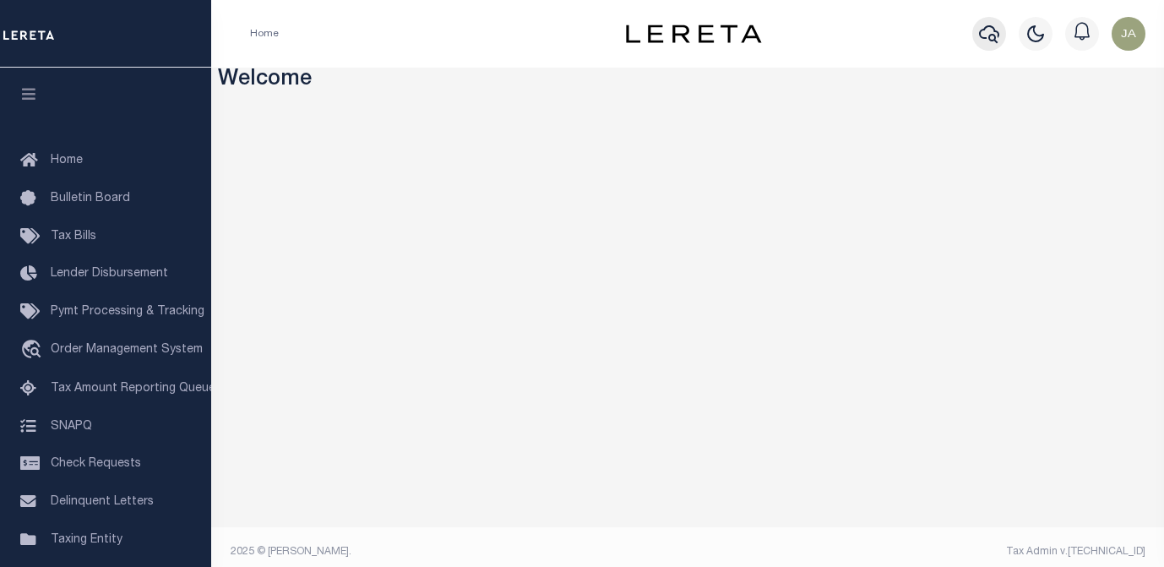
click at [995, 33] on icon "button" at bounding box center [989, 34] width 20 height 18
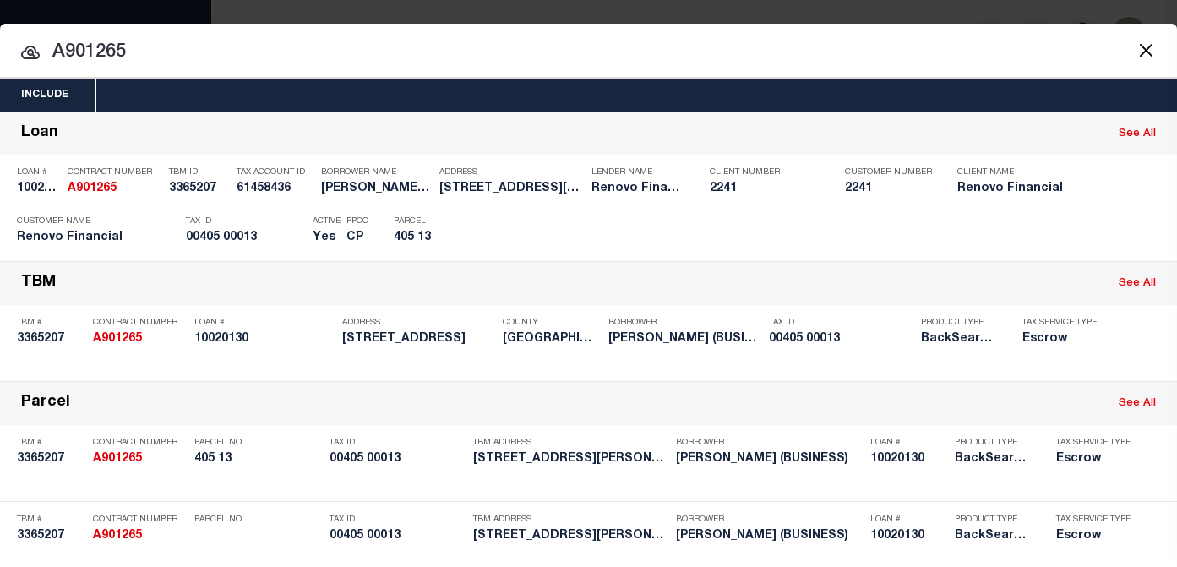
click at [835, 53] on input "A901265" at bounding box center [588, 53] width 1177 height 30
drag, startPoint x: 68, startPoint y: 50, endPoint x: 185, endPoint y: 59, distance: 117.8
click at [183, 58] on input "A901265" at bounding box center [588, 53] width 1177 height 30
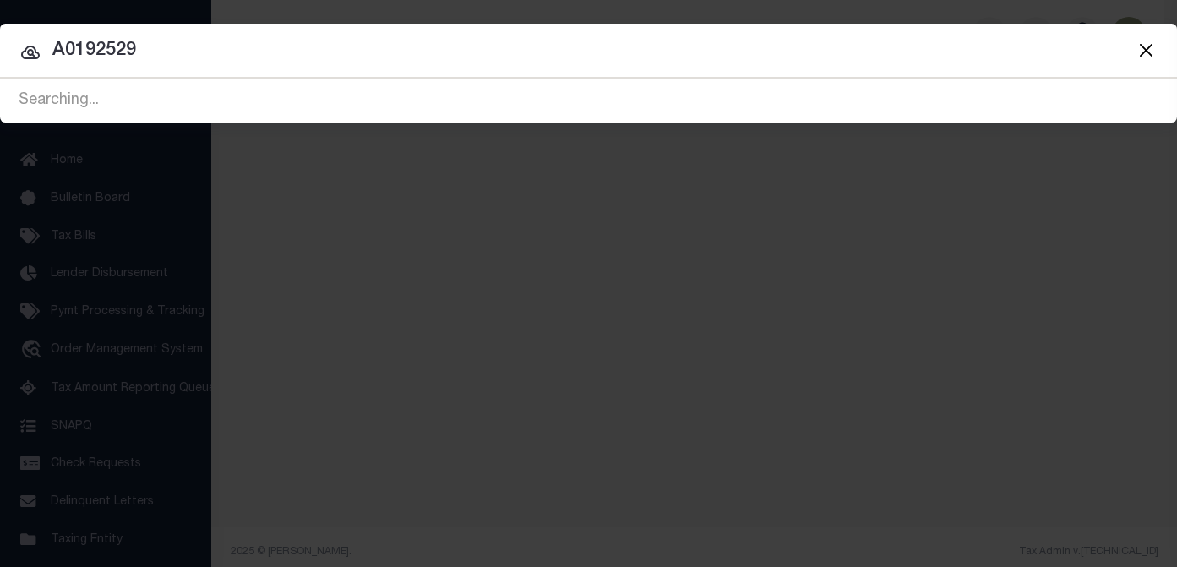
type input "A0192529"
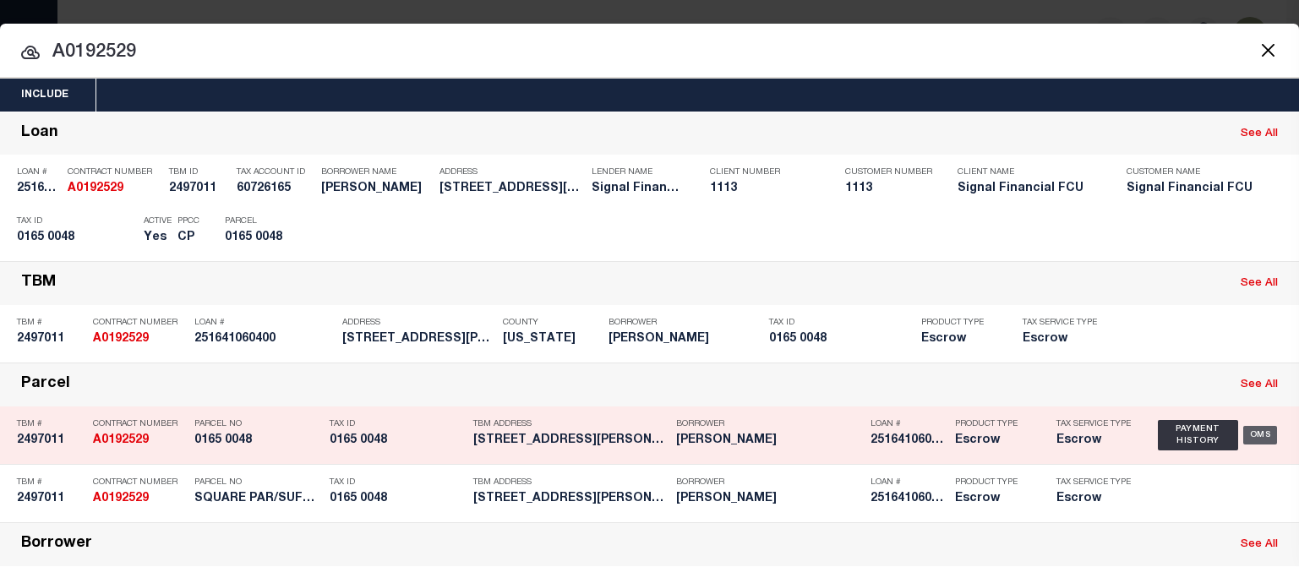
click at [1163, 439] on div "OMS" at bounding box center [1260, 435] width 35 height 19
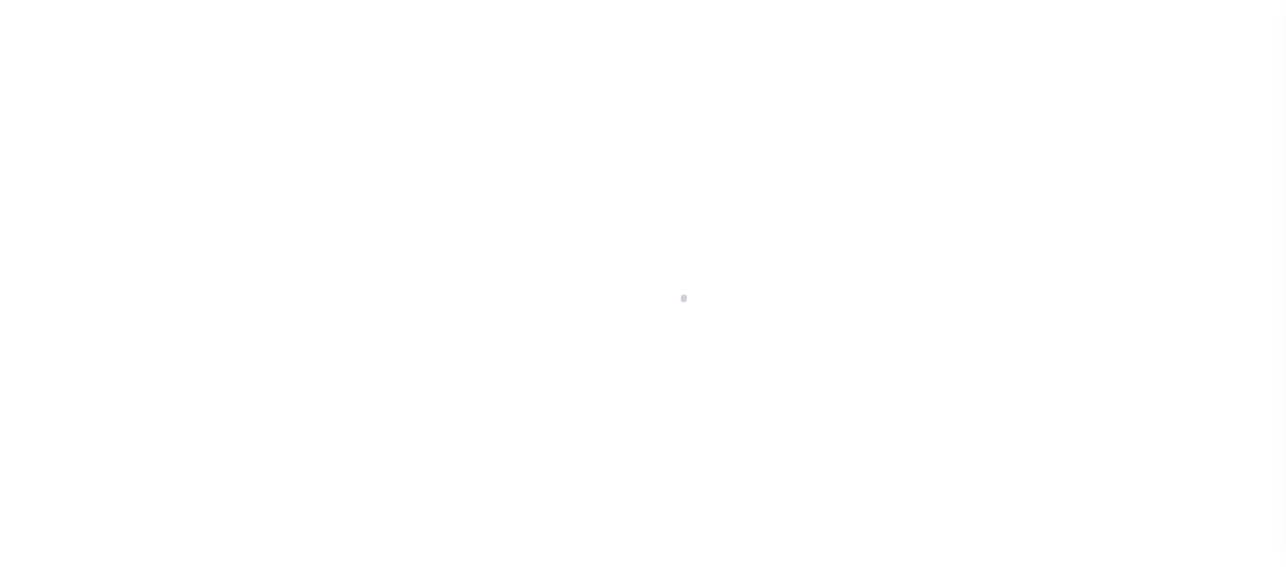
select select "10"
select select "Escrow"
type input "[STREET_ADDRESS][PERSON_NAME]"
type input "SQUARE PAR/SUFFIX 0165/LOT 0048"
select select
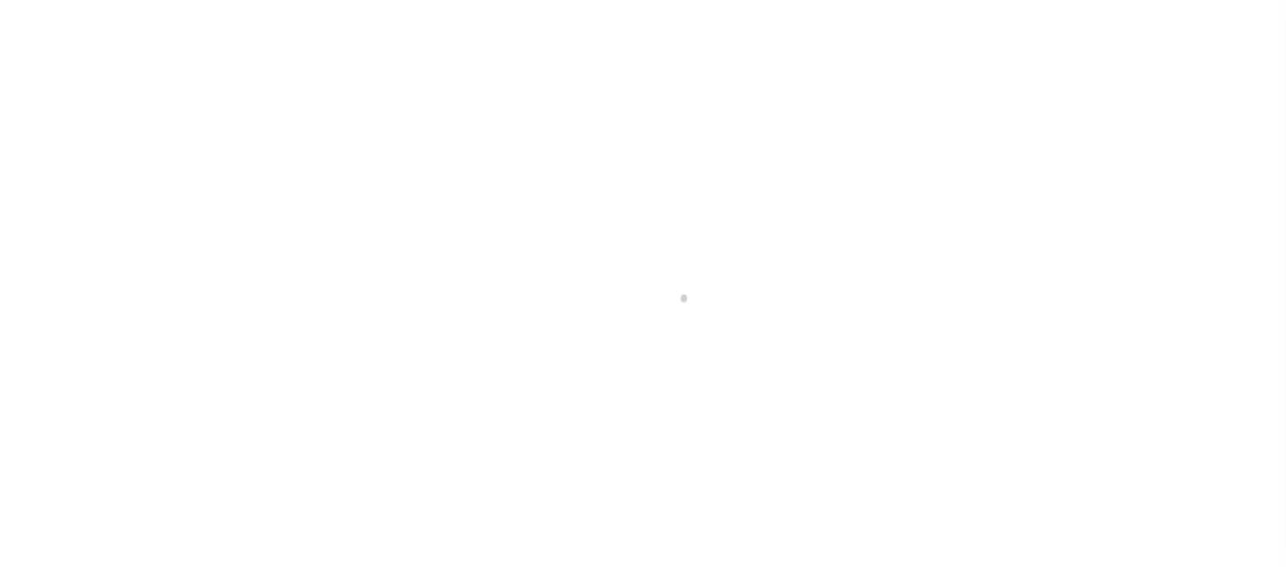
type input "[US_STATE], [GEOGRAPHIC_DATA] 20018"
type input "0400"
type input "DC"
select select
type textarea "[STREET_ADDRESS]"
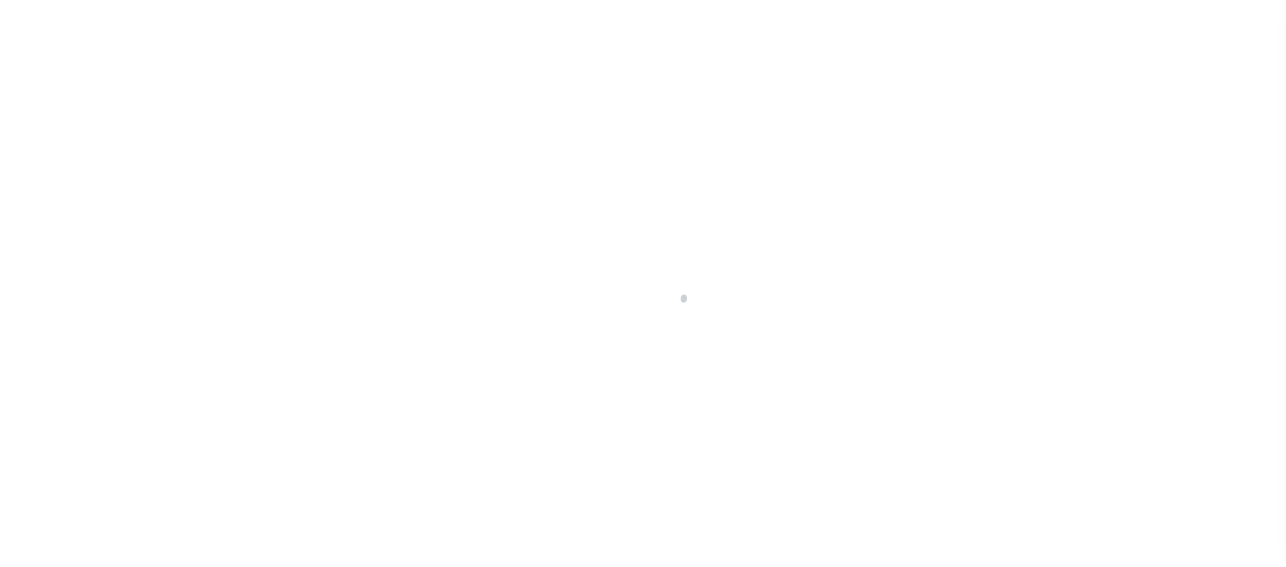
select select "2139"
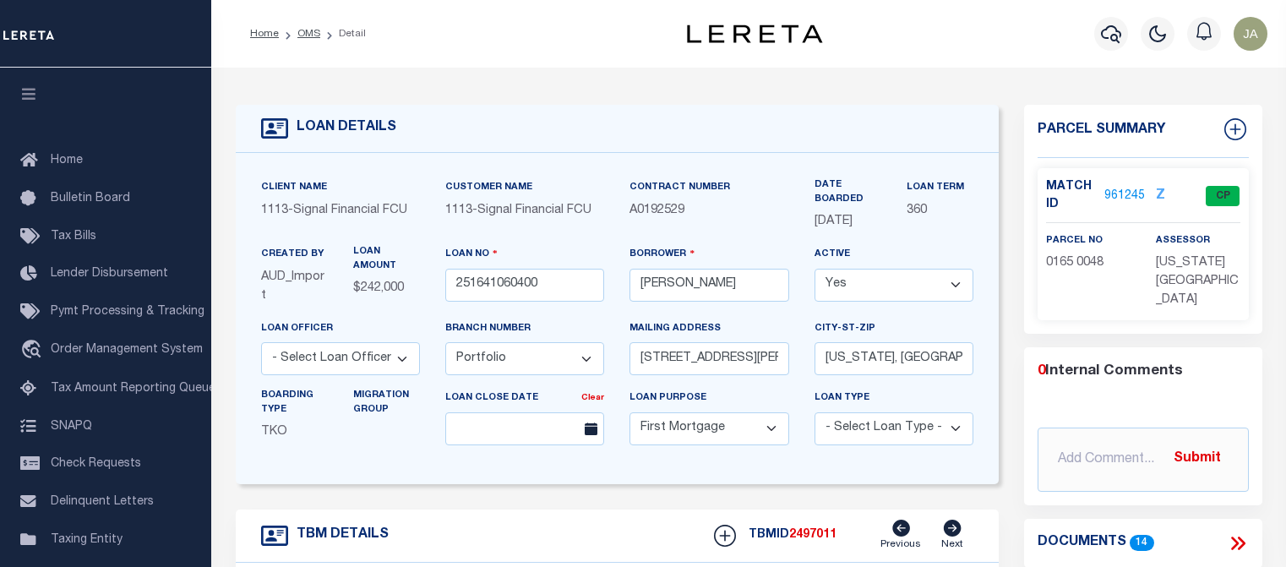
click at [1114, 193] on link "961245" at bounding box center [1124, 197] width 41 height 18
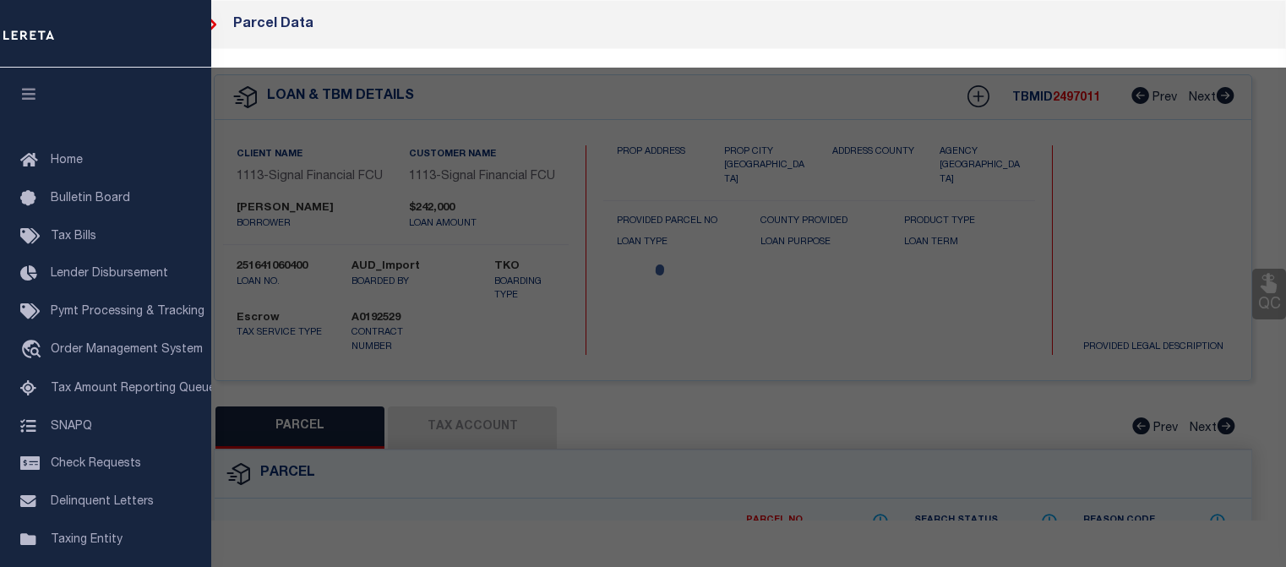
checkbox input "false"
select select "CP"
type input "[PERSON_NAME]"
type input "PAR -0165-0048"
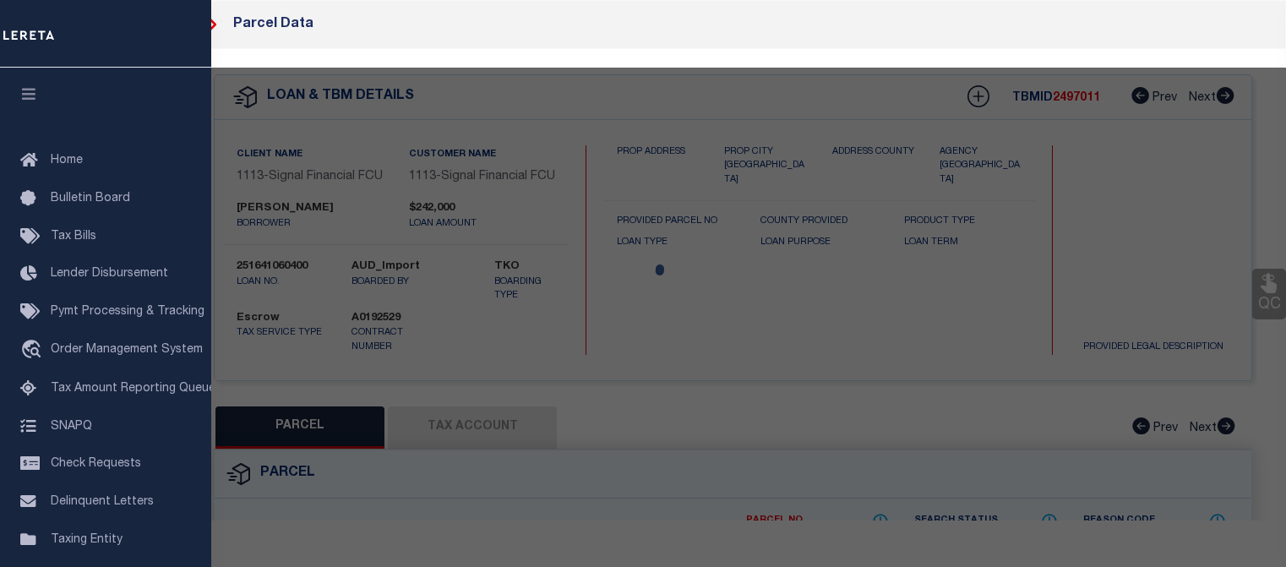
select select
type input "[STREET_ADDRESS][PERSON_NAME]"
checkbox input "false"
type input "[US_STATE][GEOGRAPHIC_DATA] 20018"
type textarea "SSL: PAR-0165-0048"
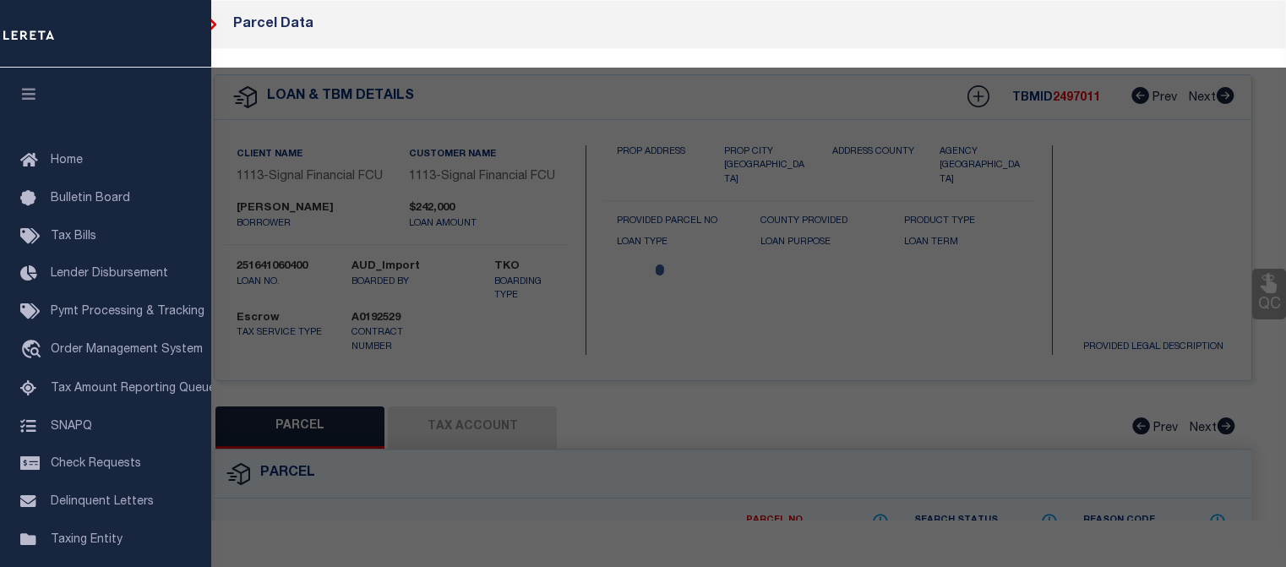
type textarea "Tax ID Special Project"
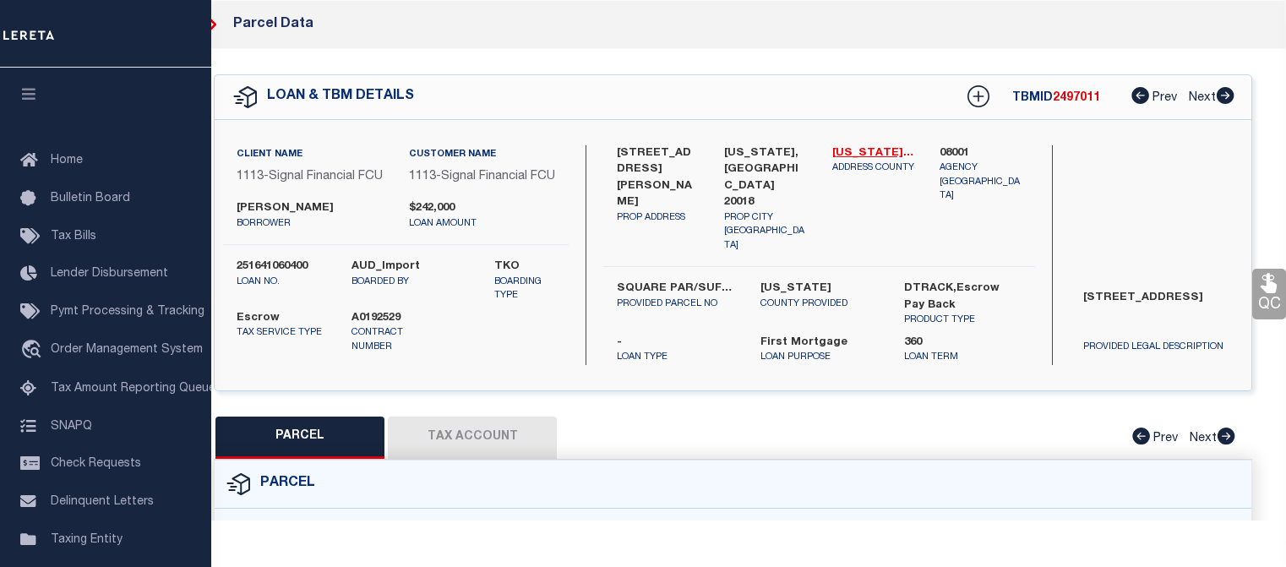
click at [507, 433] on button "Tax Account" at bounding box center [472, 438] width 169 height 42
select select "100"
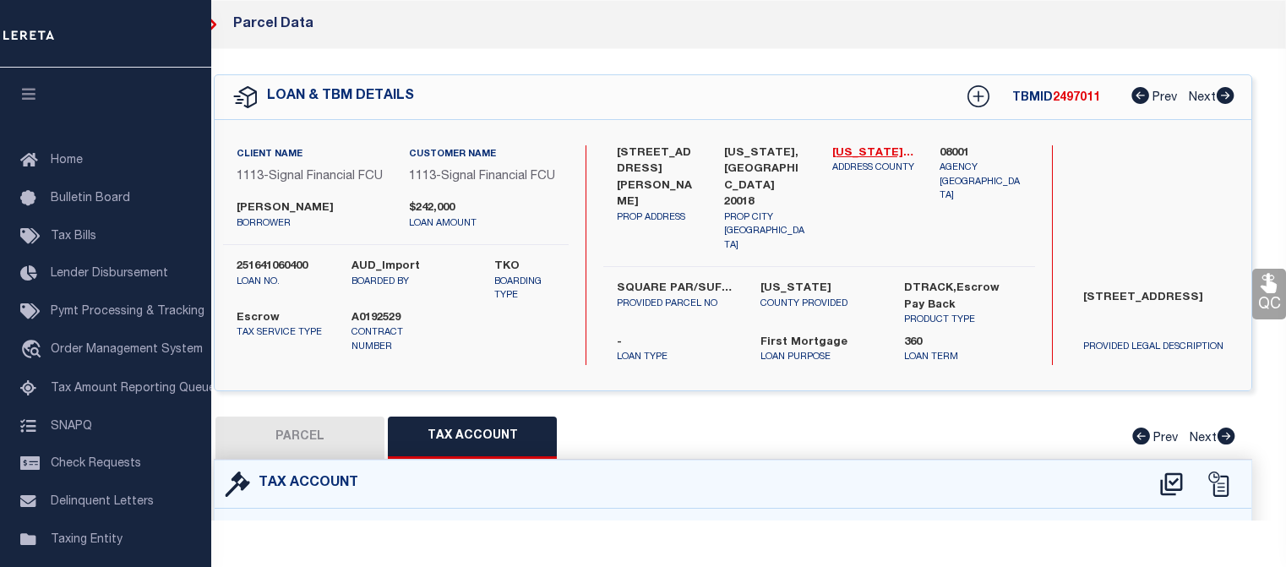
select select "100"
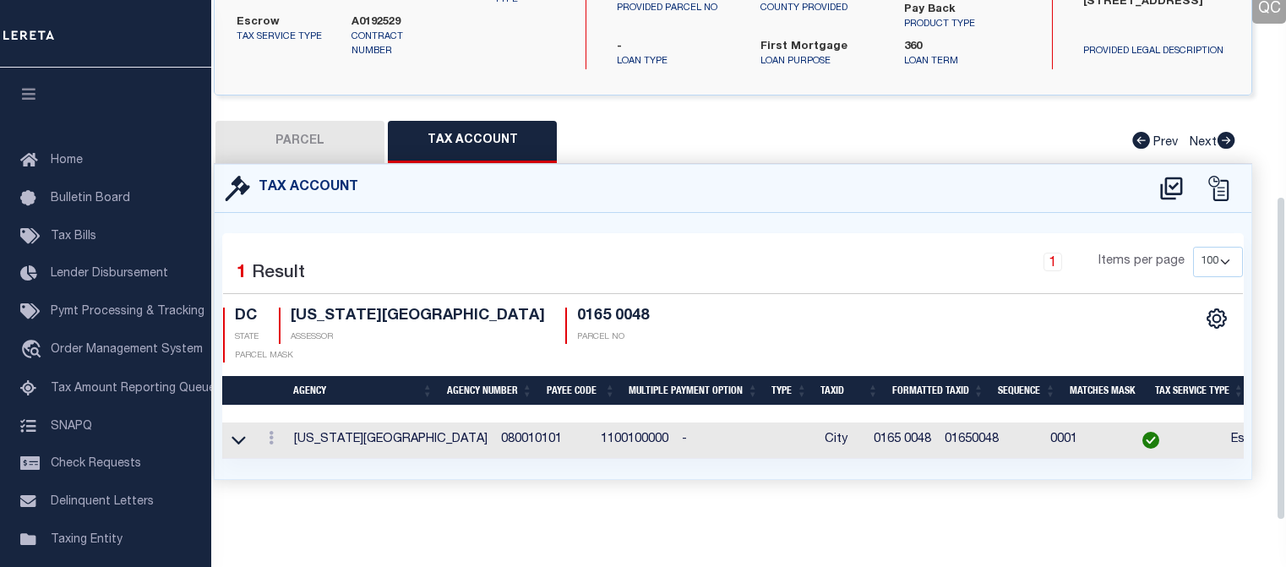
scroll to position [313, 0]
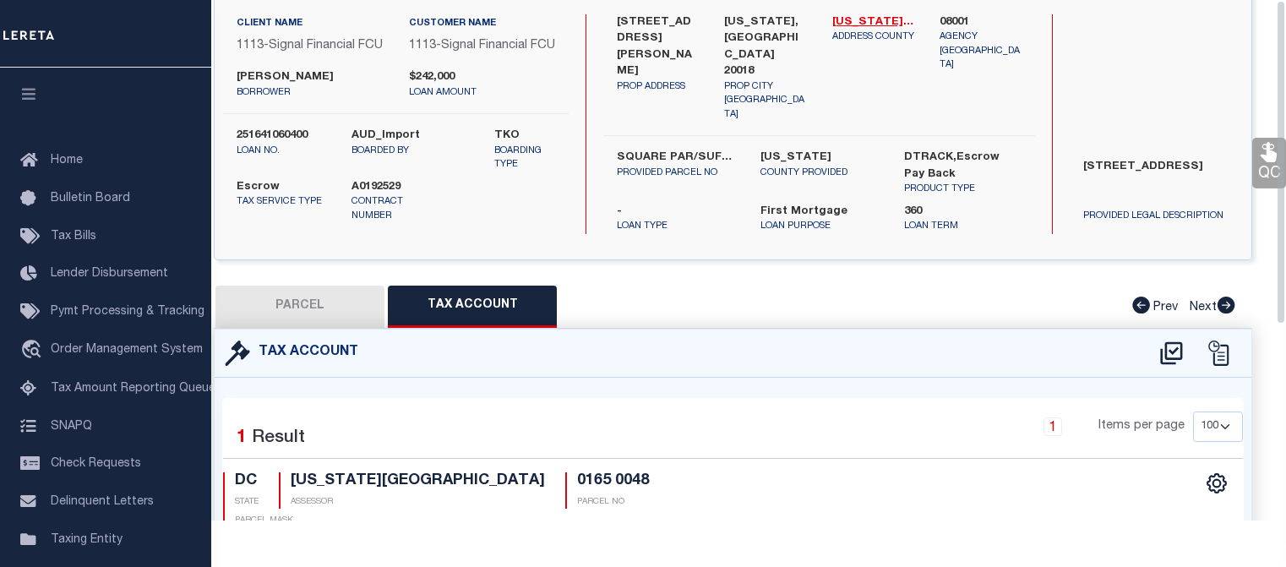
scroll to position [0, 0]
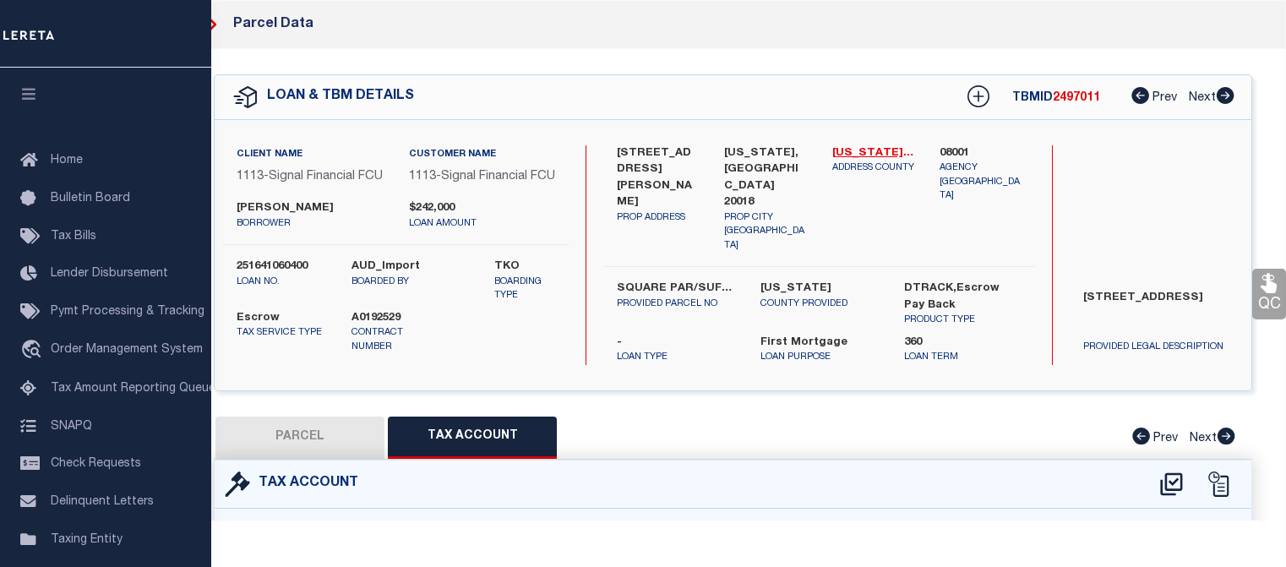
click at [318, 440] on button "PARCEL" at bounding box center [299, 438] width 169 height 42
select select "AS"
checkbox input "false"
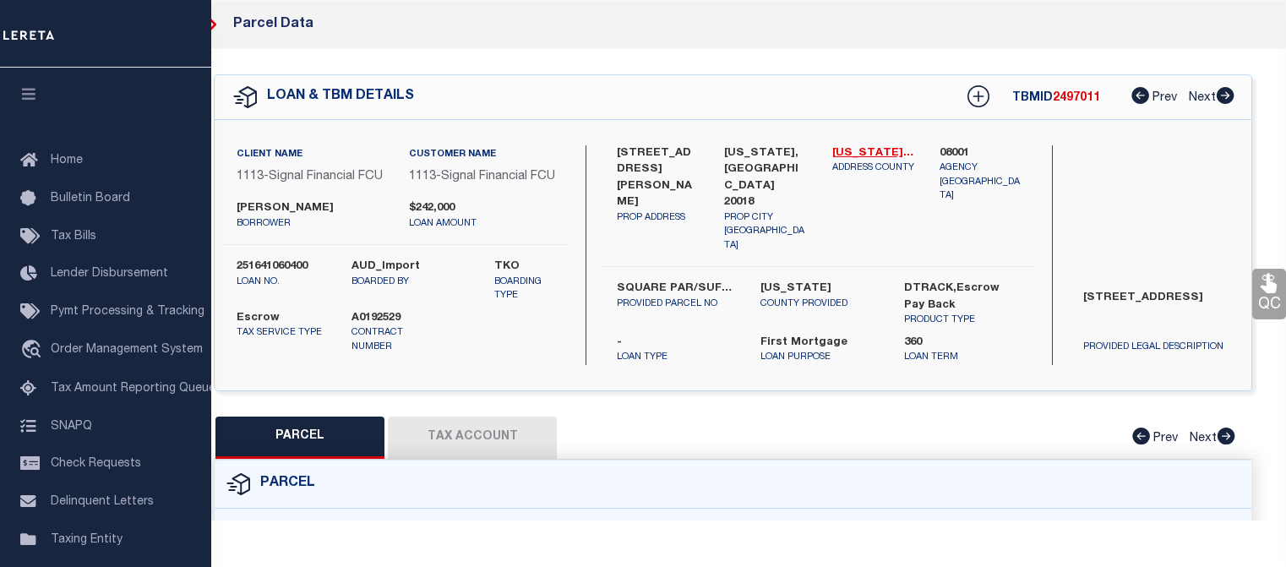
select select "CP"
type input "[PERSON_NAME]"
type input "PAR -0165-0048"
select select
type input "[STREET_ADDRESS][PERSON_NAME]"
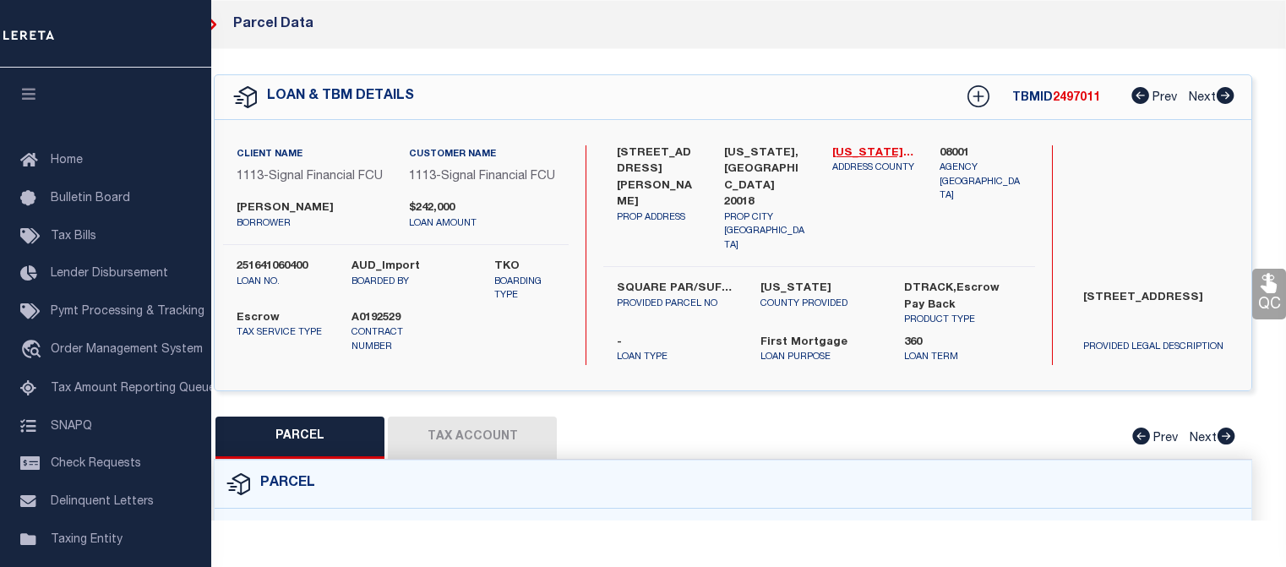
checkbox input "false"
type input "[US_STATE][GEOGRAPHIC_DATA] 20018"
type textarea "SSL: PAR-0165-0048"
type textarea "Tax ID Special Project"
click at [214, 25] on icon at bounding box center [213, 25] width 8 height 14
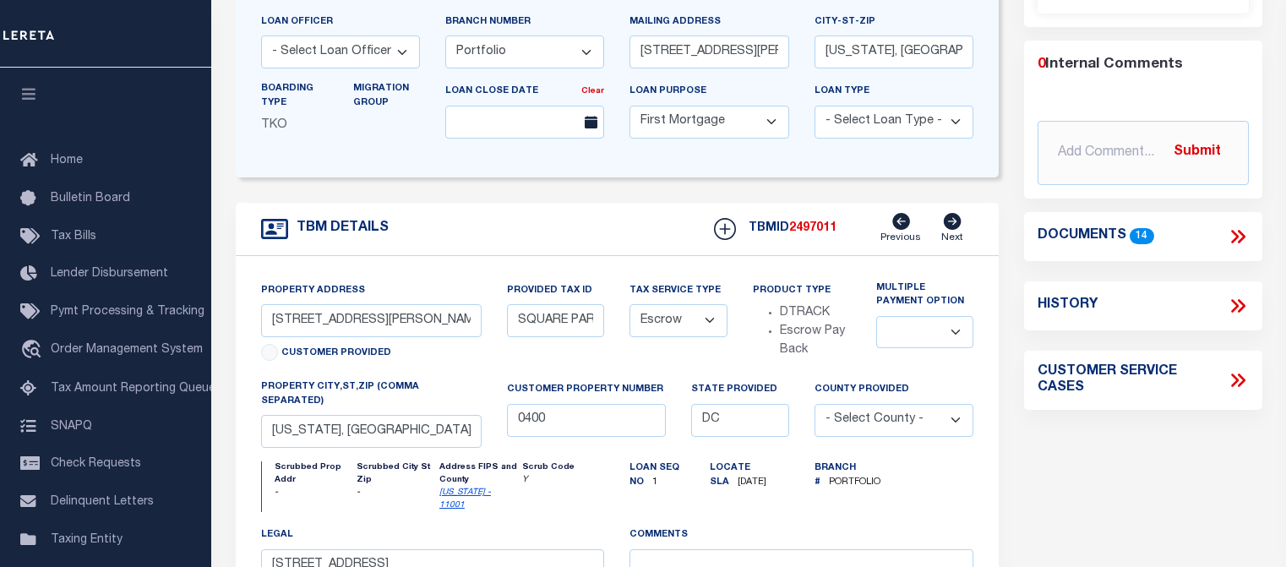
scroll to position [259, 0]
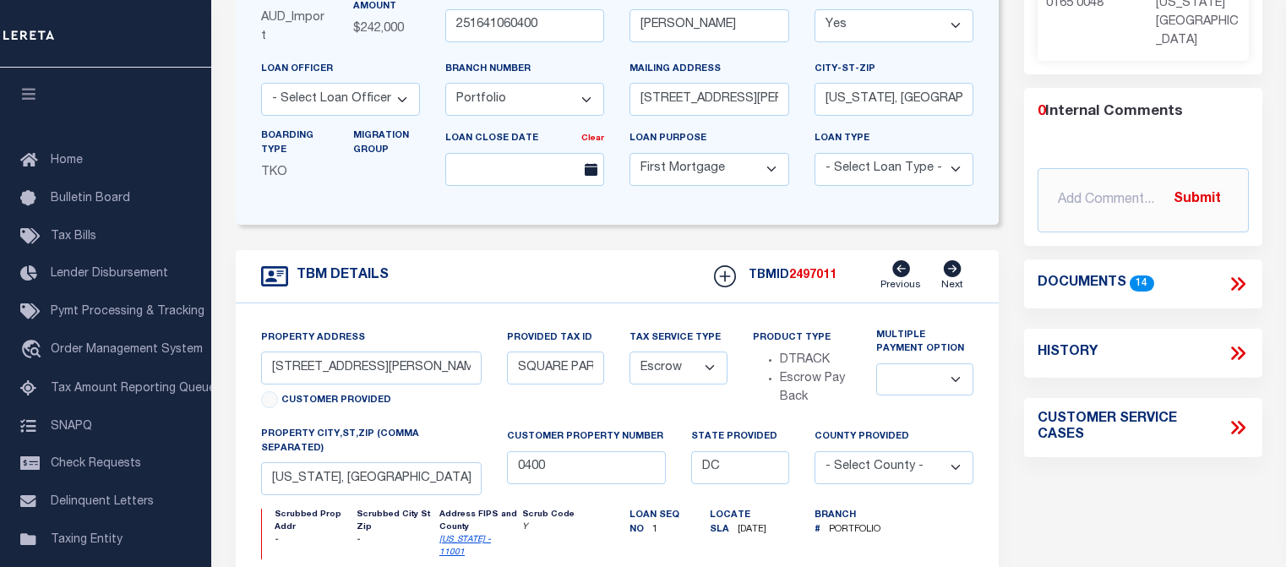
click at [1047, 491] on div "Parcel Summary Match ID 961245 Z parcel no 0165 0048 assessor 0" at bounding box center [1142, 333] width 263 height 976
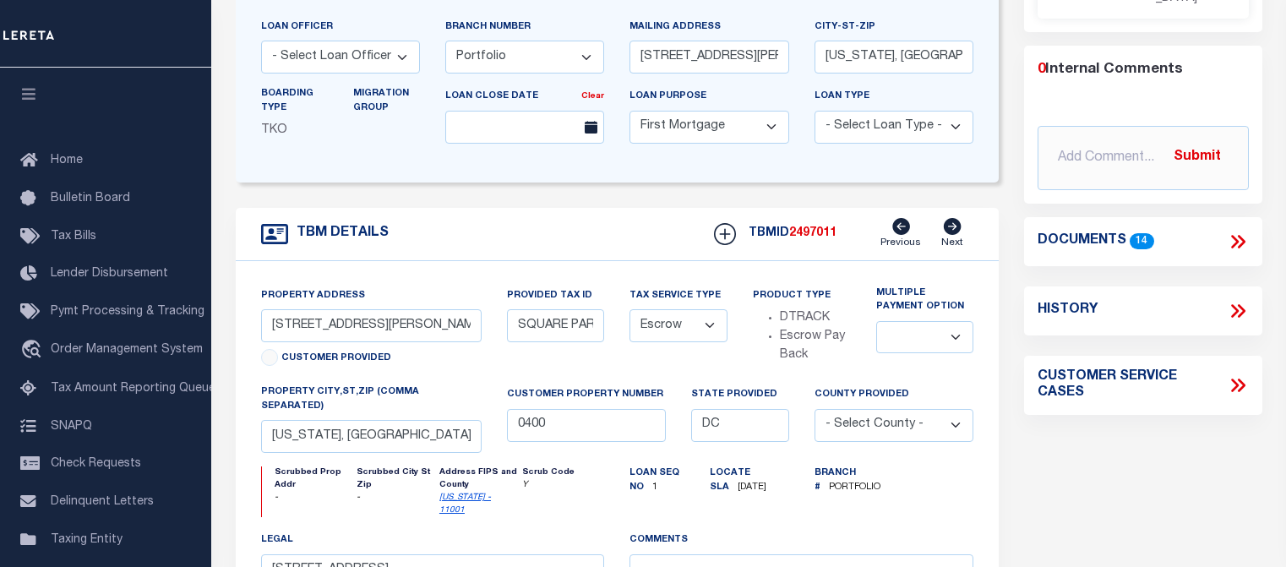
scroll to position [344, 0]
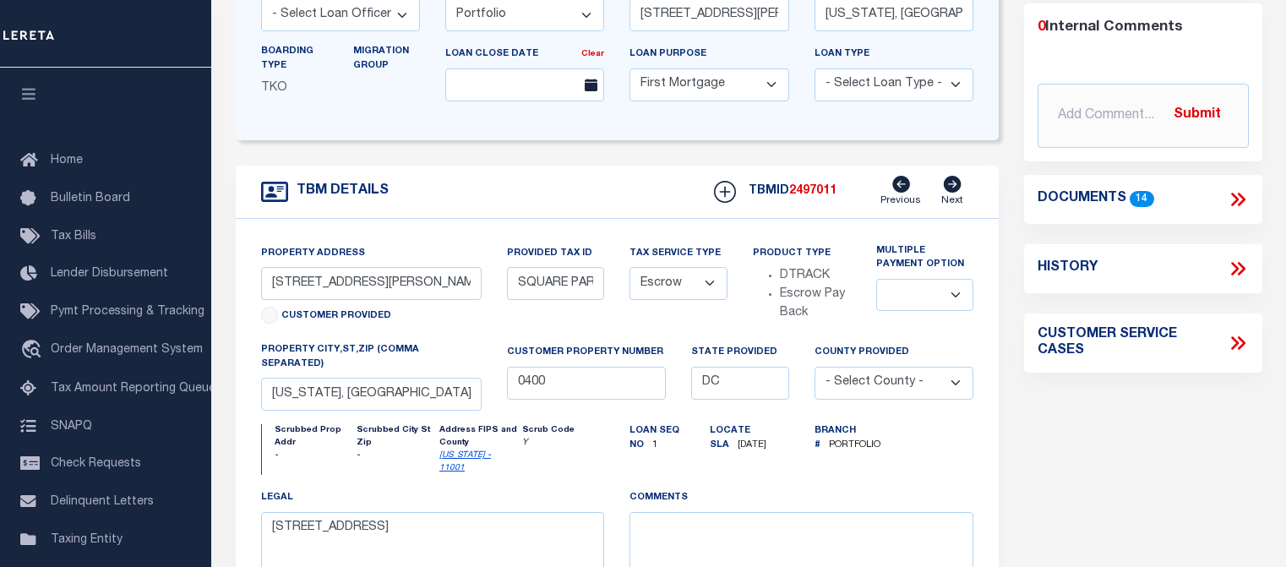
click at [1234, 258] on icon at bounding box center [1238, 269] width 22 height 22
select select "100"
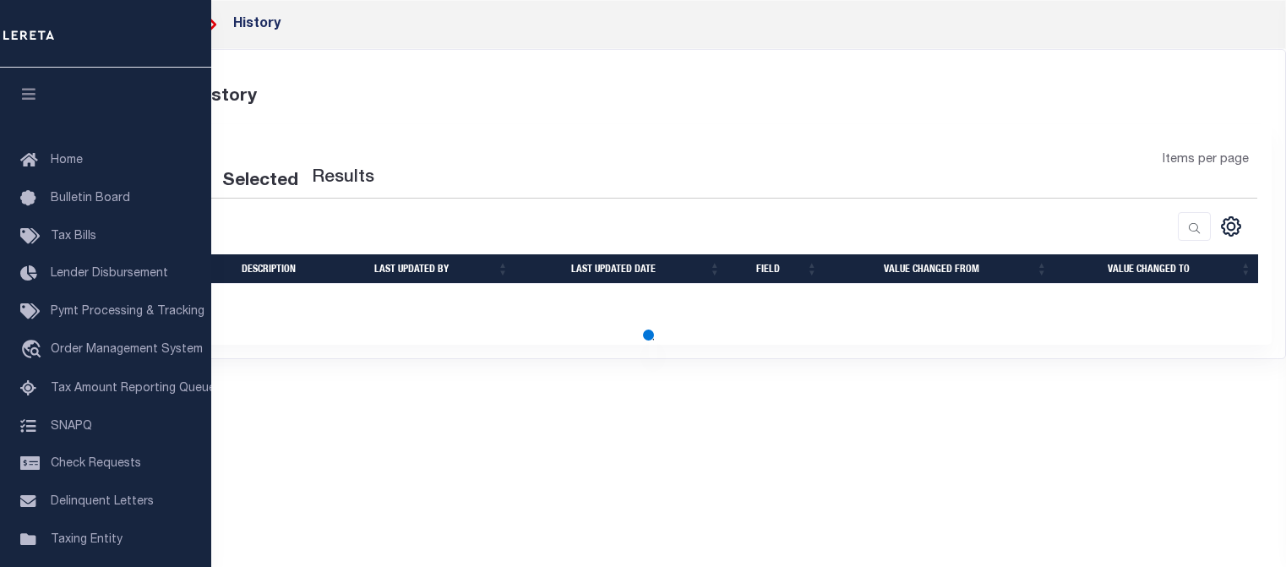
select select "100"
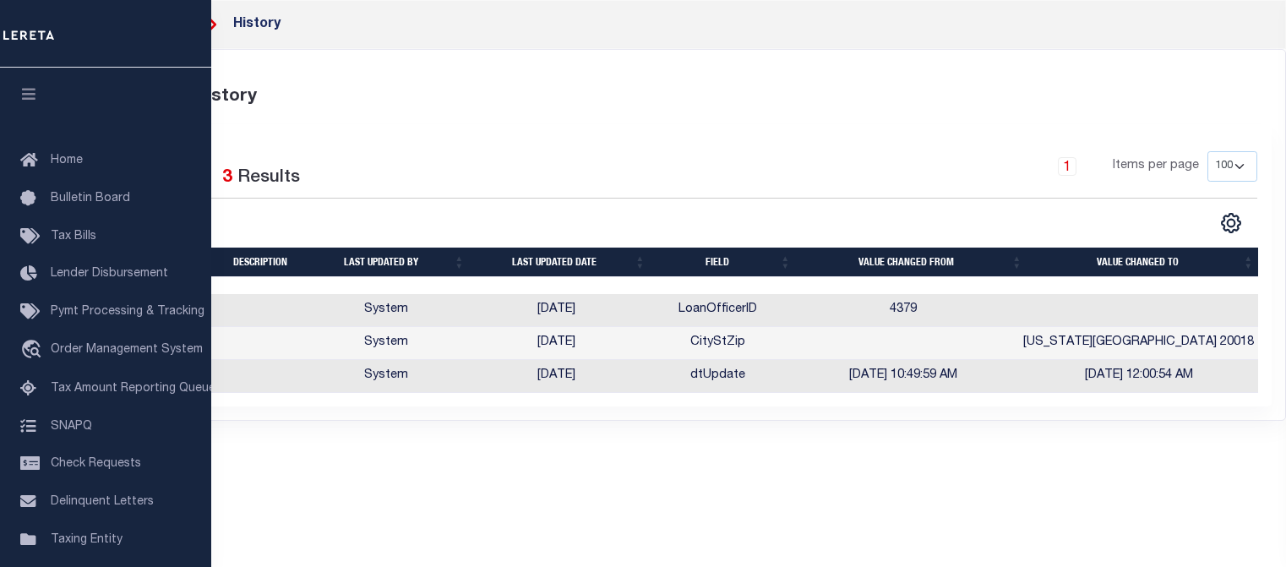
click at [211, 22] on icon at bounding box center [209, 25] width 22 height 22
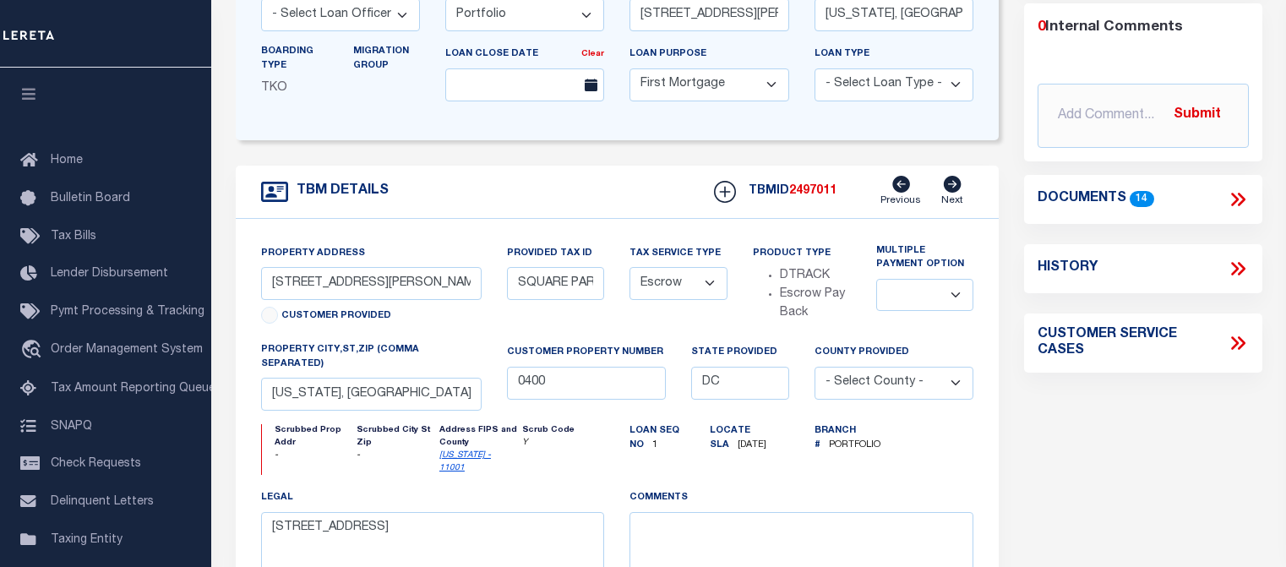
click at [1233, 188] on icon at bounding box center [1238, 199] width 22 height 22
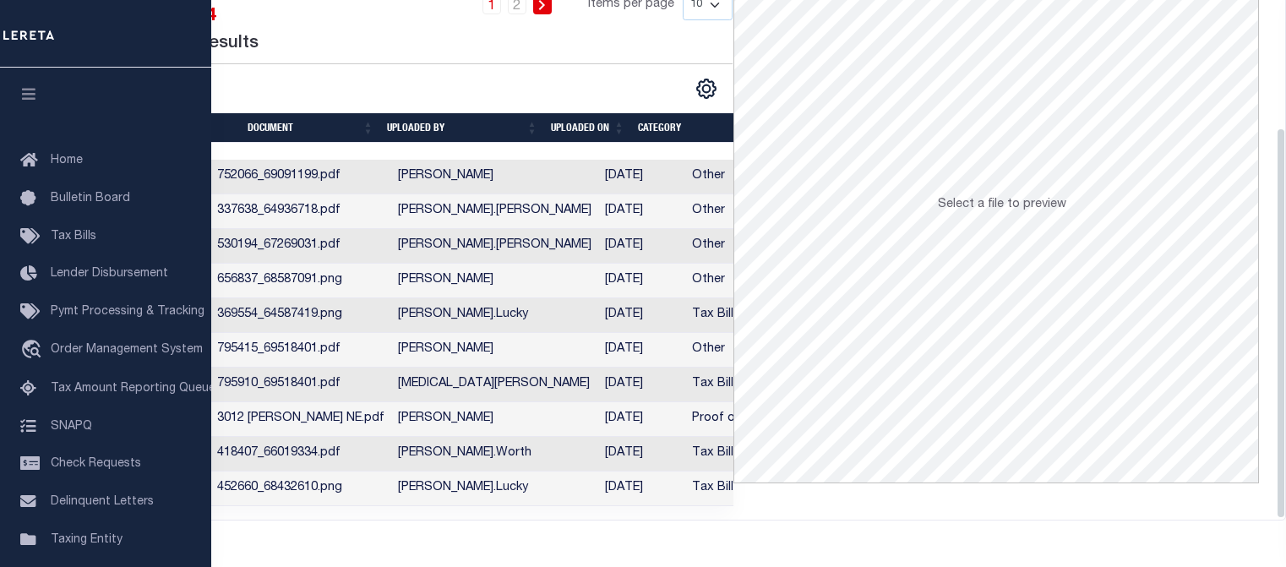
scroll to position [171, 0]
click at [259, 413] on td "3012 [PERSON_NAME] NE.pdf" at bounding box center [300, 419] width 181 height 35
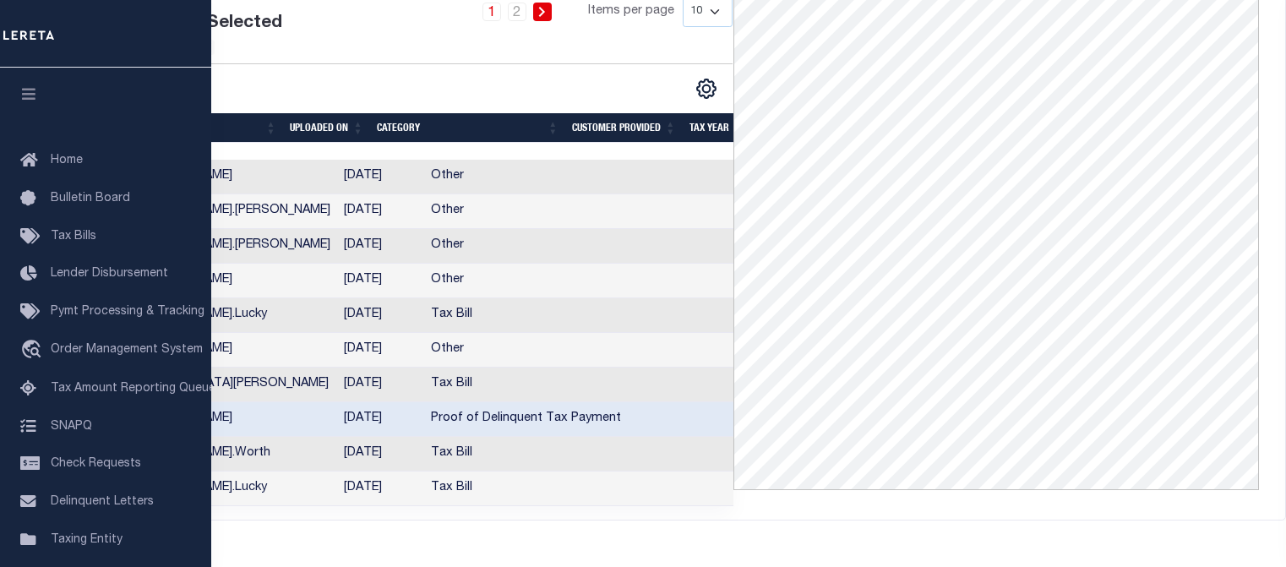
scroll to position [0, 217]
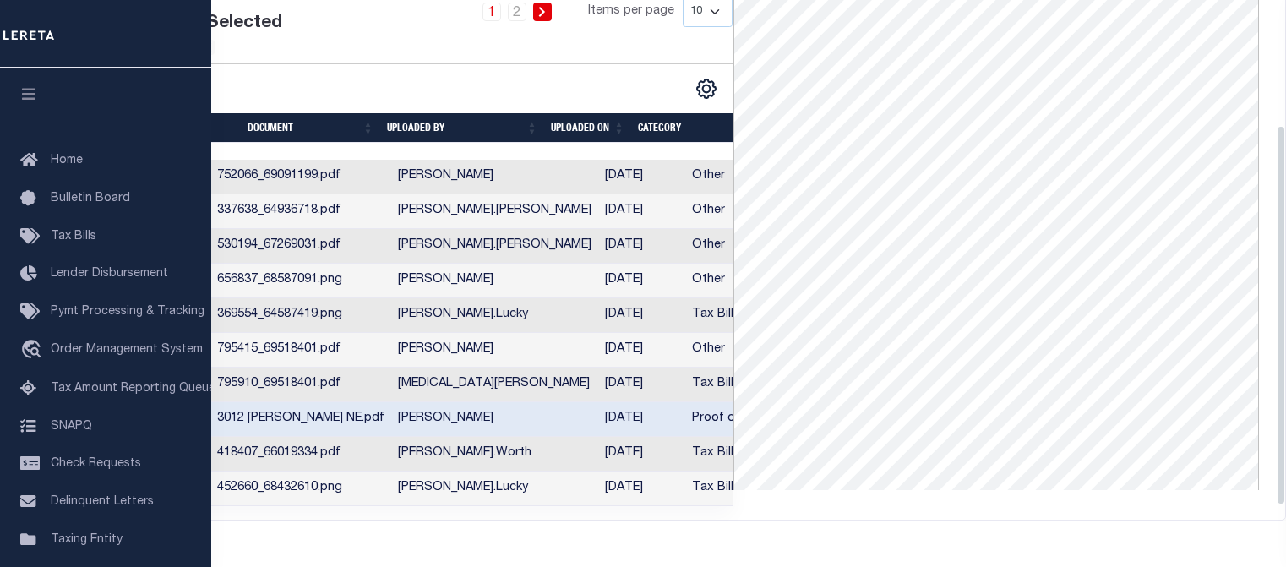
click at [449, 63] on div "1 2 Items per page 10 25 50 100" at bounding box center [528, 30] width 431 height 67
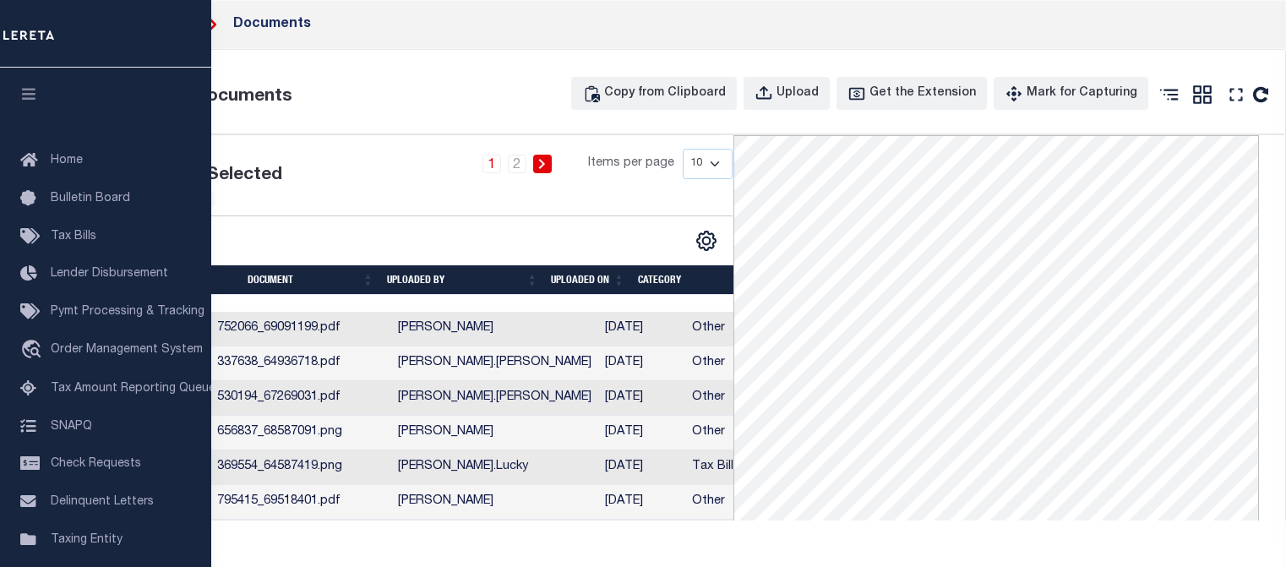
click at [213, 24] on icon at bounding box center [209, 25] width 22 height 22
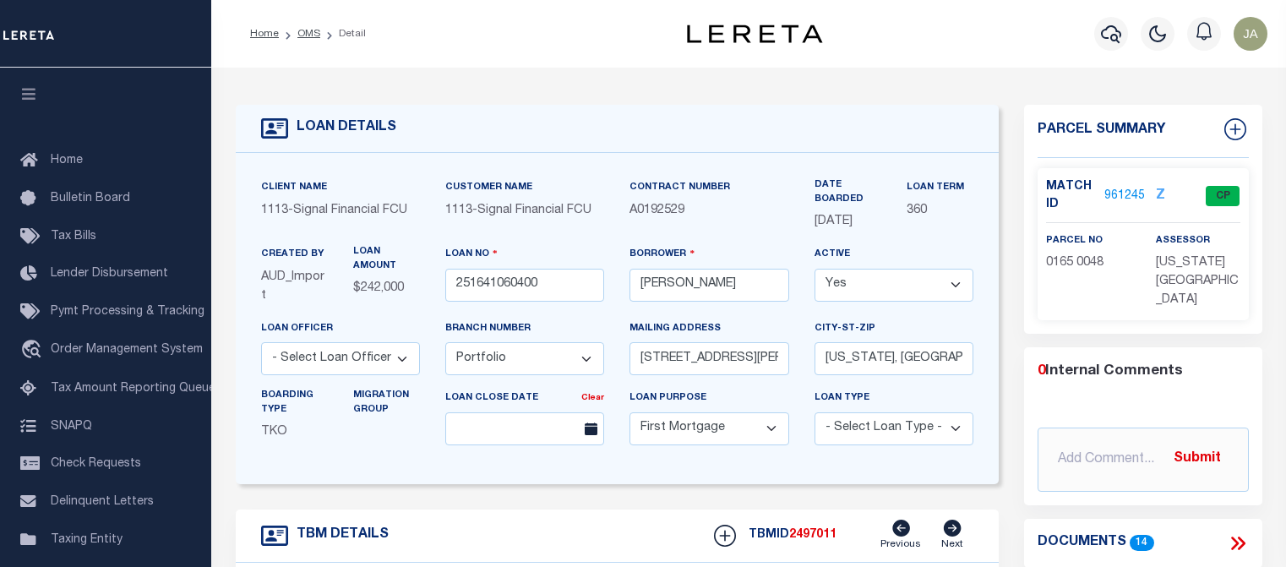
click at [934, 37] on div "Profile Sign out" at bounding box center [1058, 33] width 432 height 59
